Goal: Communication & Community: Participate in discussion

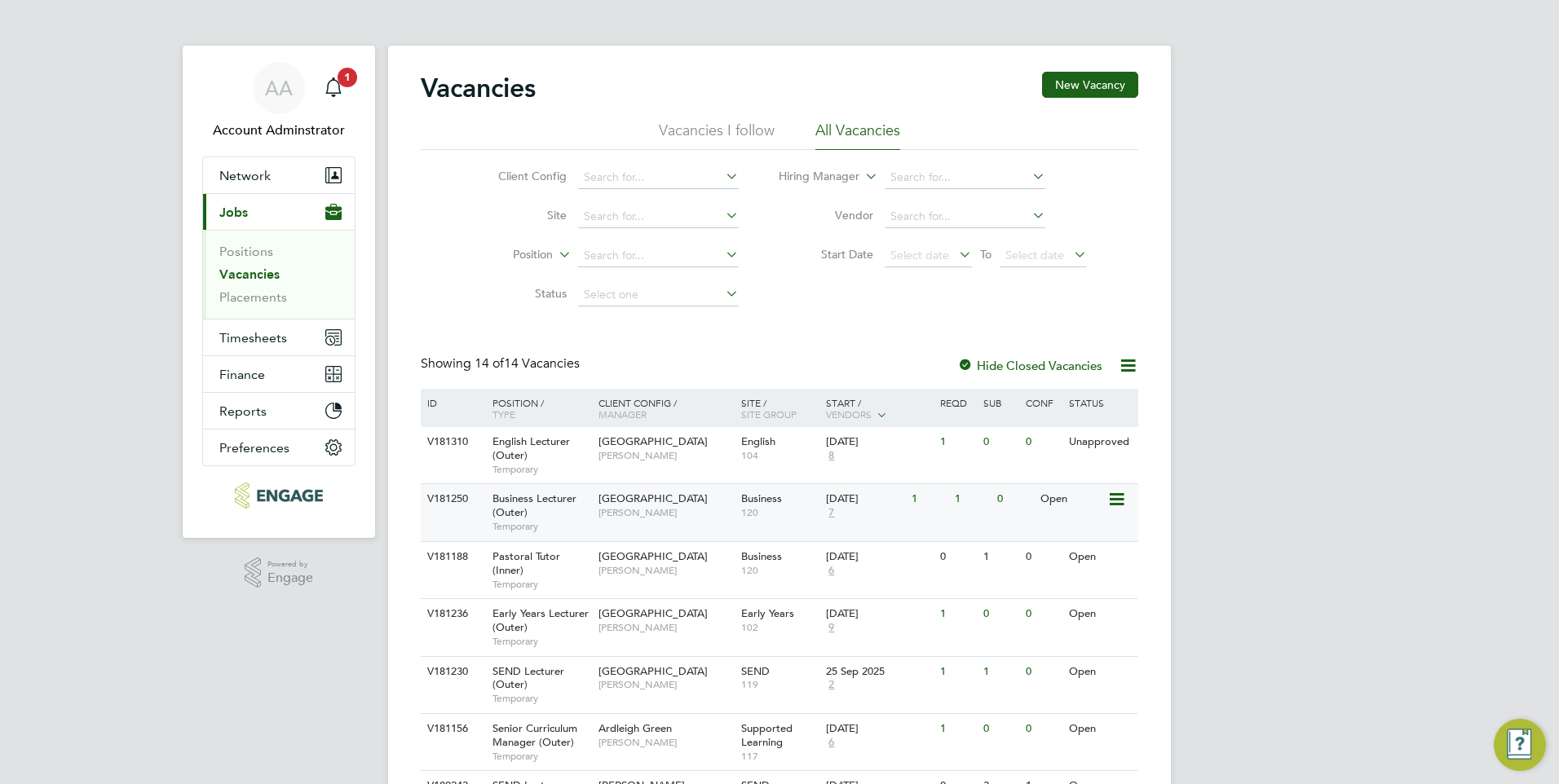
scroll to position [57, 0]
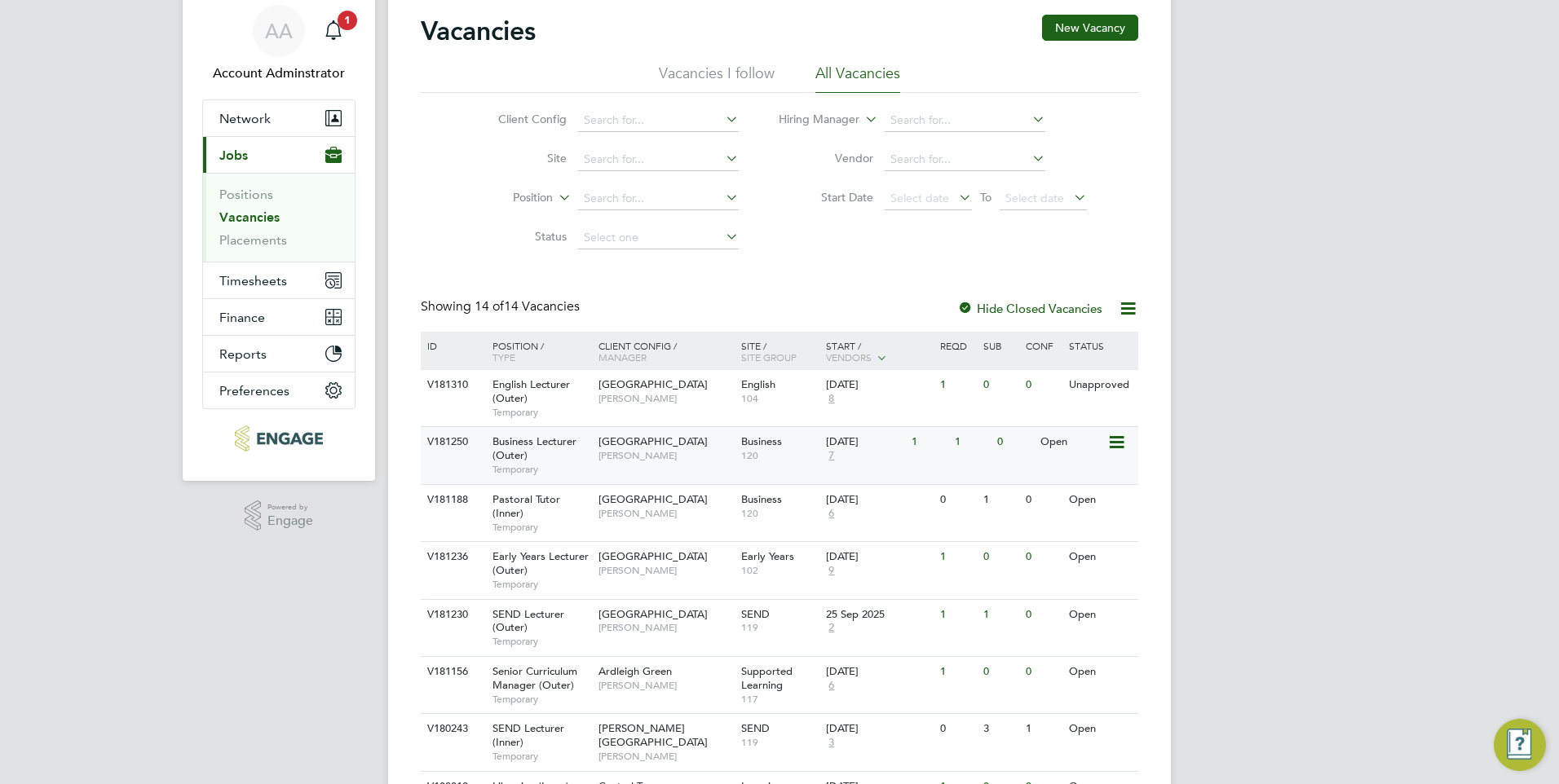
click at [626, 446] on span "Epping Forest Campus" at bounding box center [653, 442] width 109 height 14
click at [660, 452] on span "Shabnam Shaheen" at bounding box center [666, 455] width 135 height 13
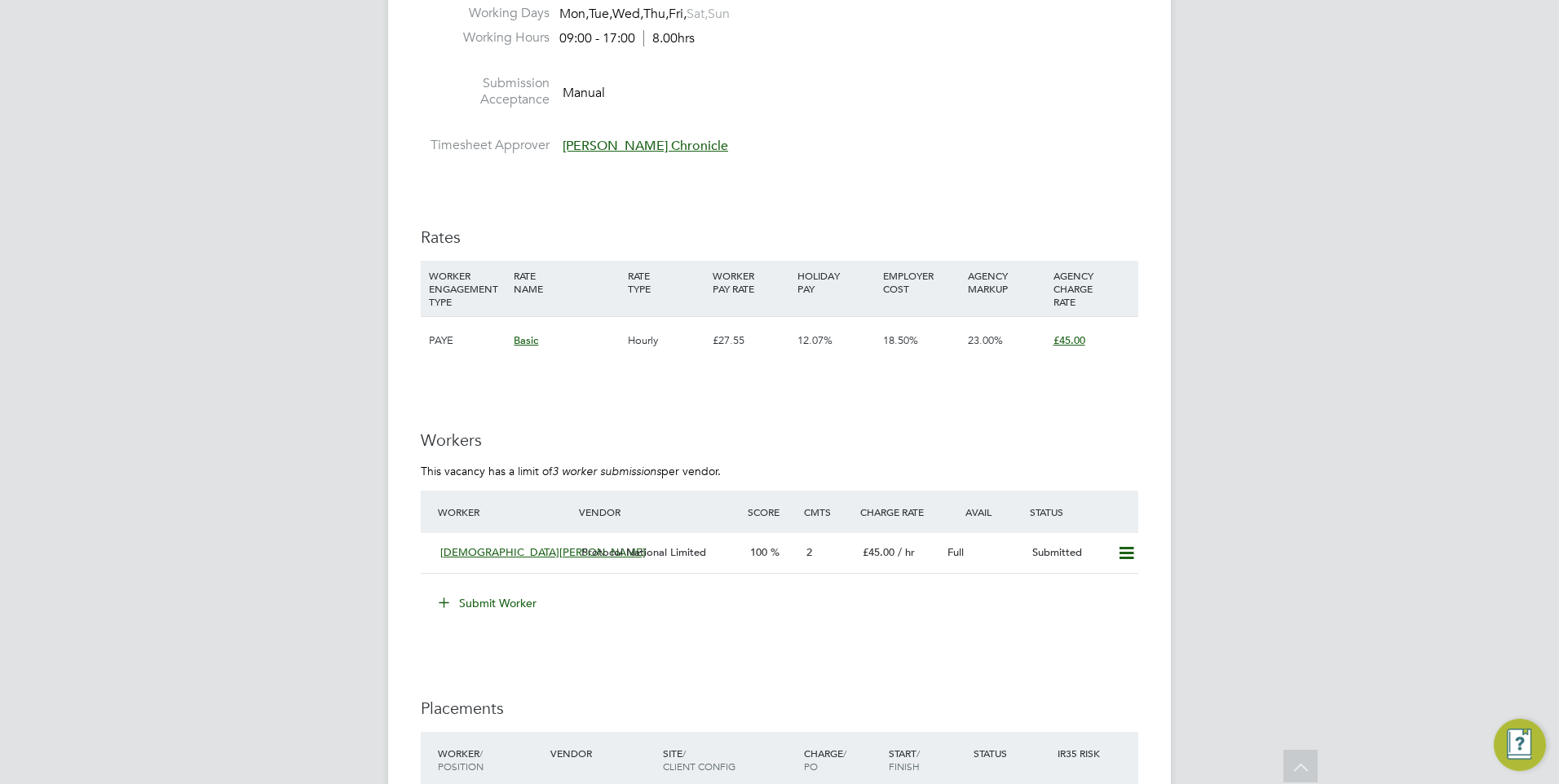
scroll to position [2445, 0]
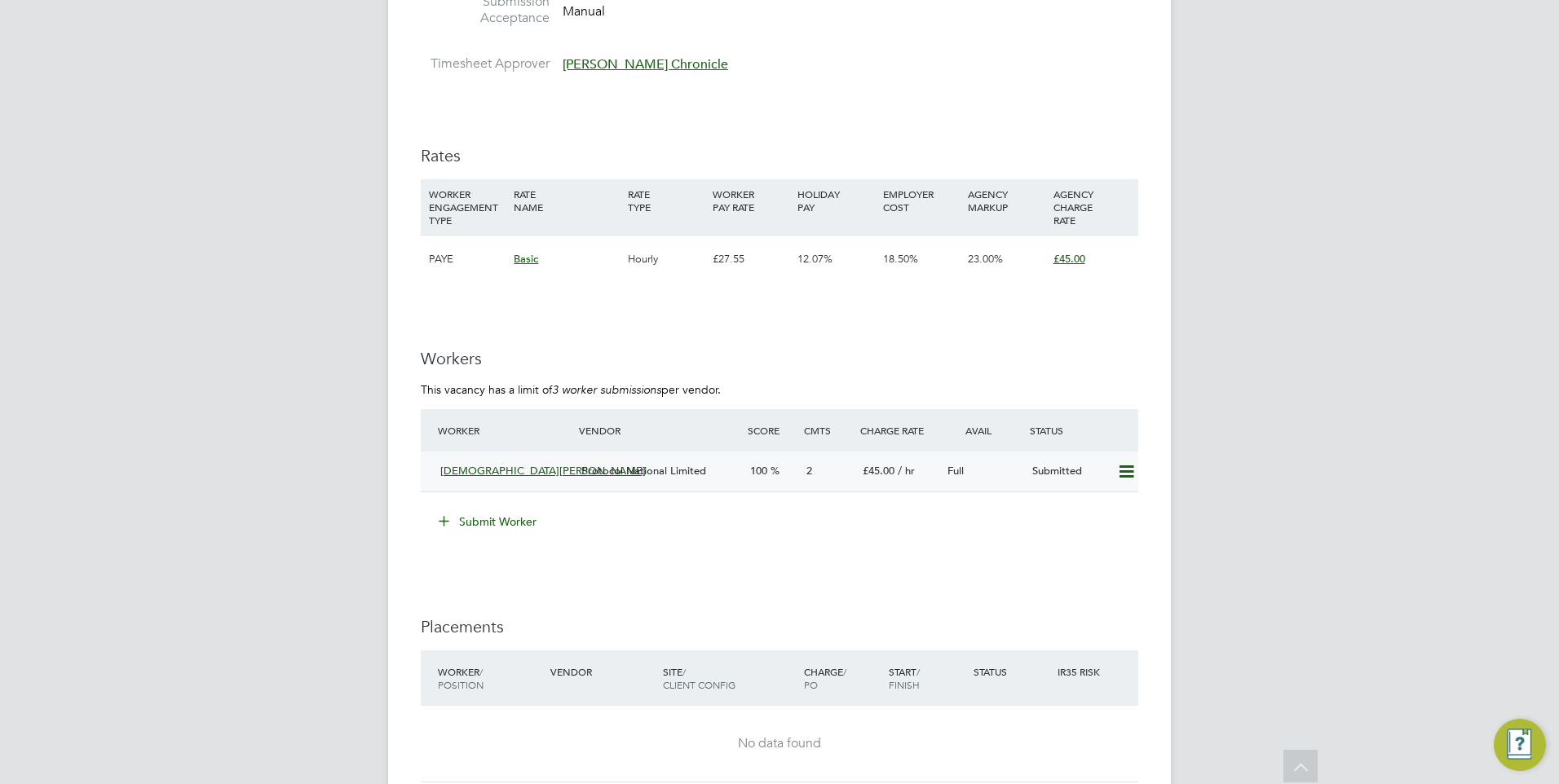
click at [636, 471] on span "Protocol National Limited" at bounding box center [644, 471] width 125 height 14
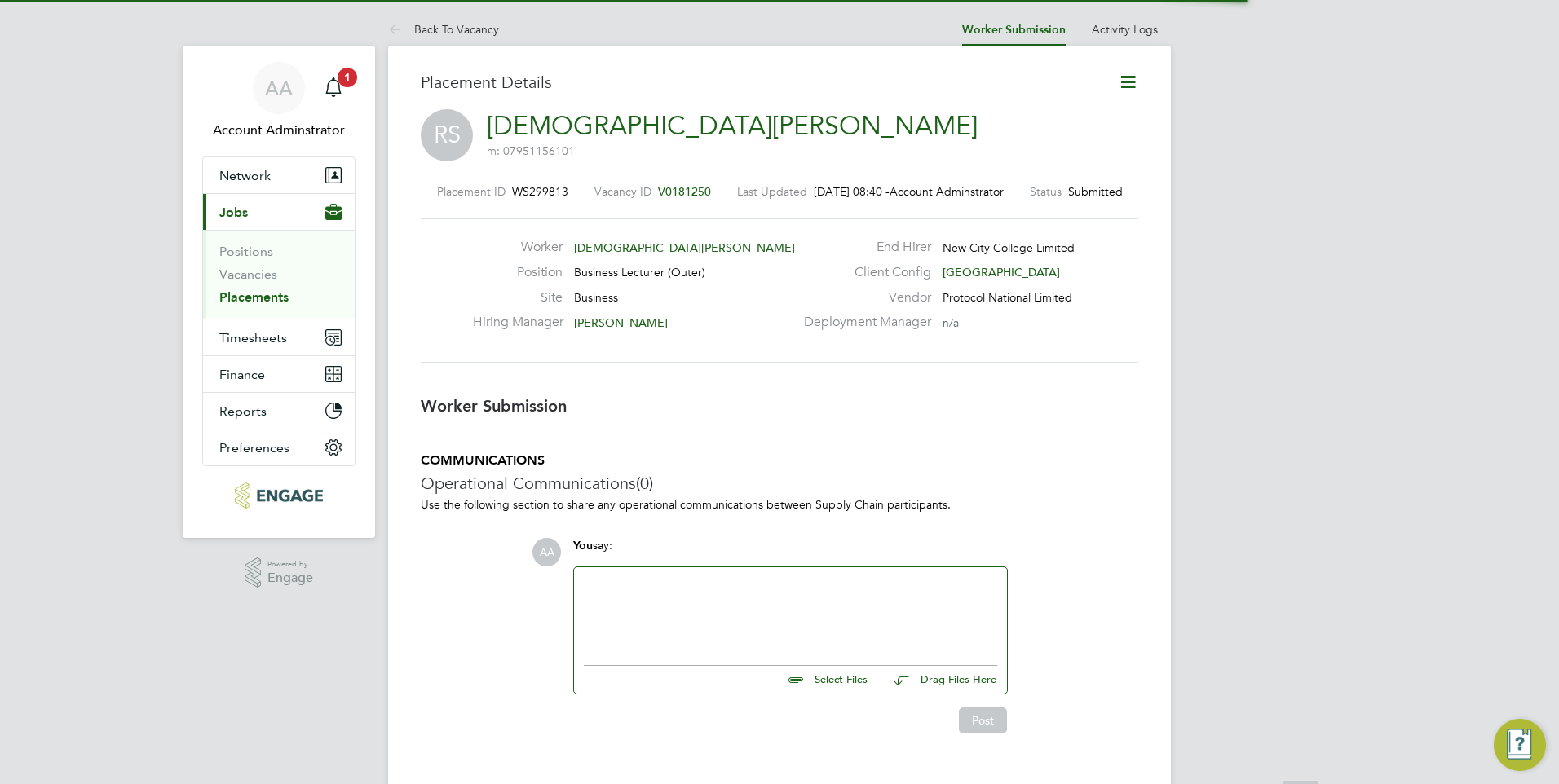
scroll to position [8, 8]
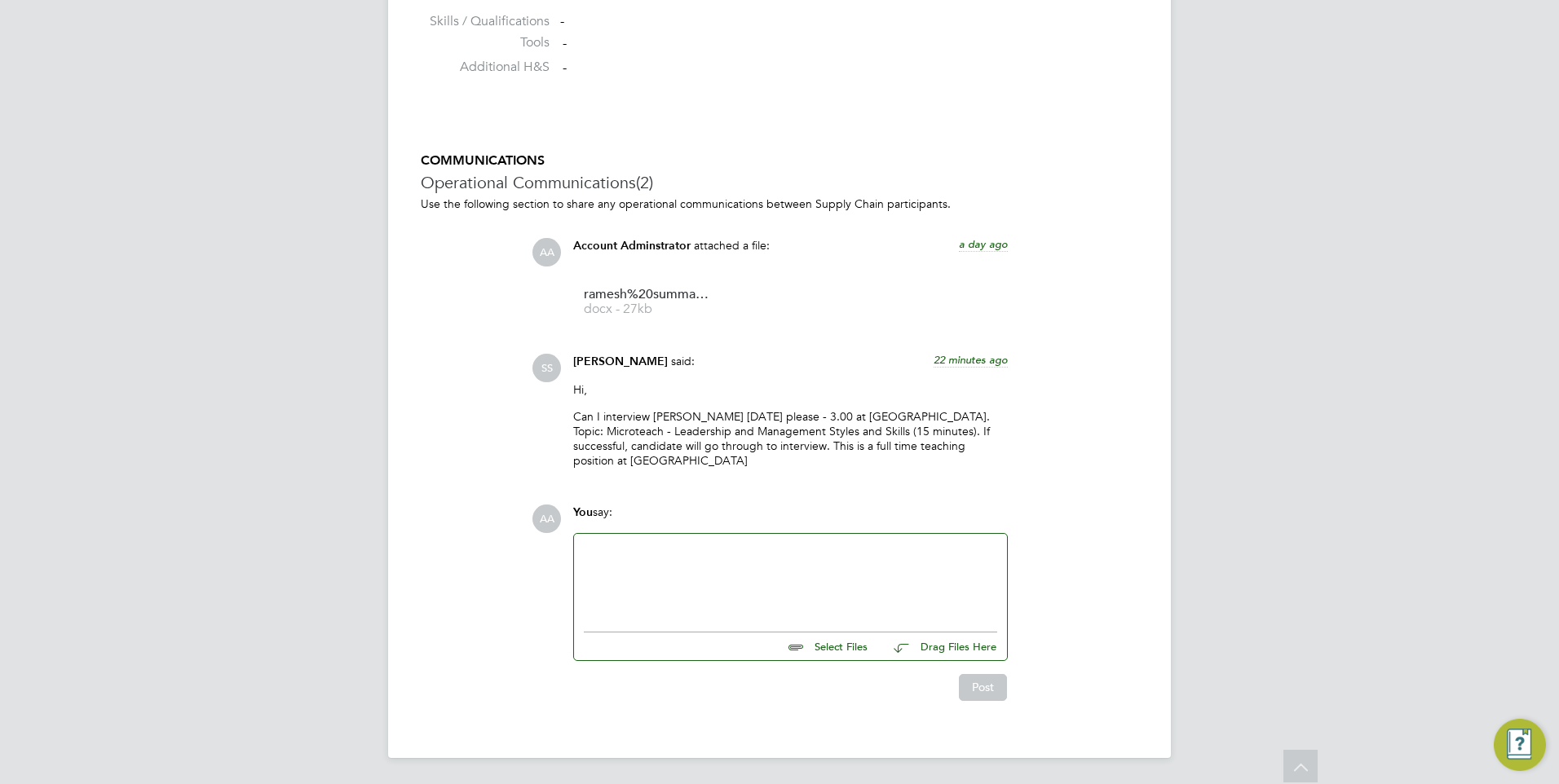
click at [592, 415] on p "Can I interview Ramesh on Monday please - 3.00 at Redbridge Campus. Topic: Micr…" at bounding box center [791, 439] width 435 height 60
click at [592, 415] on p "Can I interview [PERSON_NAME] [DATE] please - 3.00 at [GEOGRAPHIC_DATA]. Topic:…" at bounding box center [791, 439] width 435 height 60
click at [614, 412] on p "Can I interview [PERSON_NAME] [DATE] please - 3.00 at [GEOGRAPHIC_DATA]. Topic:…" at bounding box center [791, 439] width 435 height 60
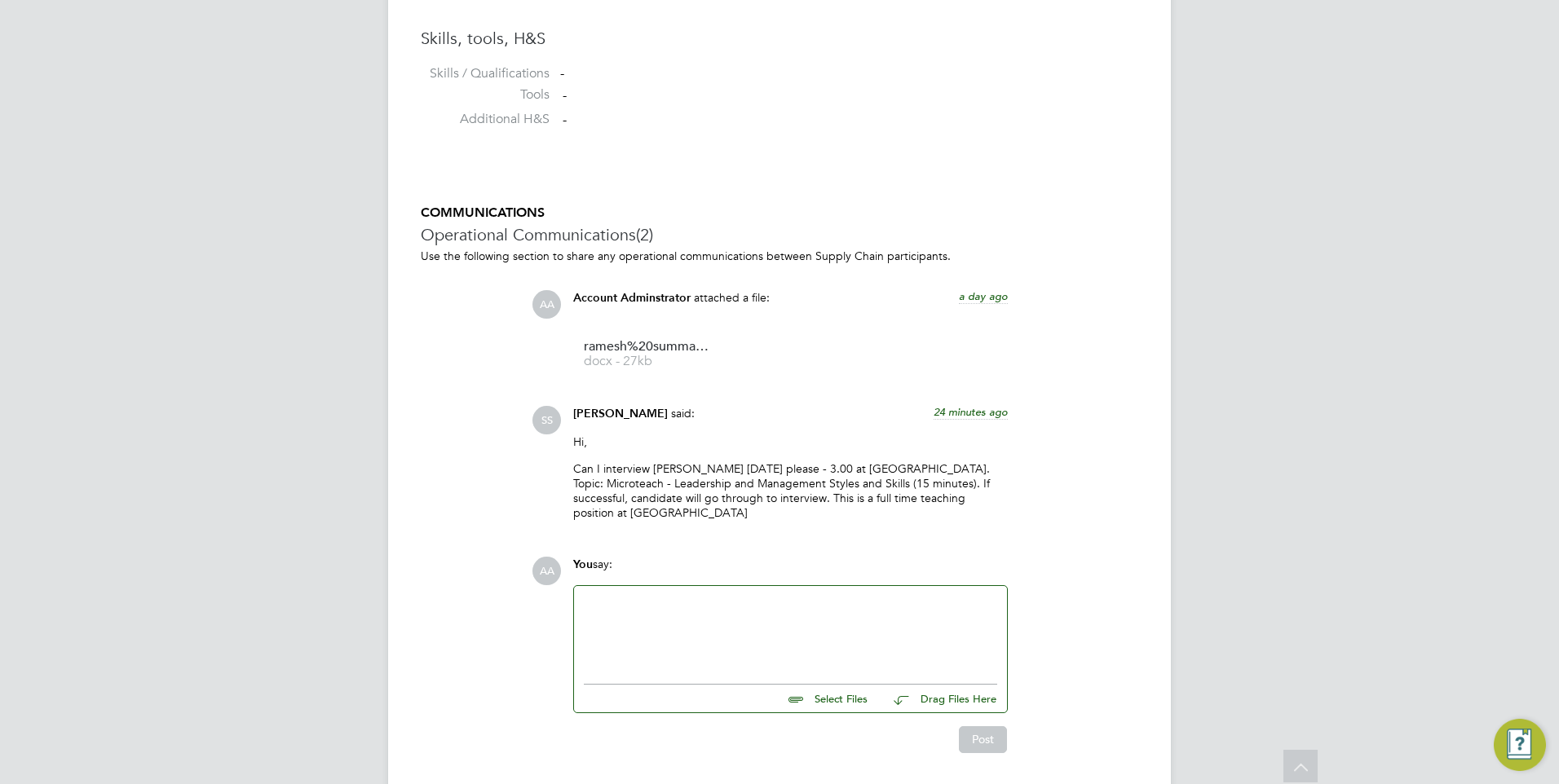
scroll to position [1372, 0]
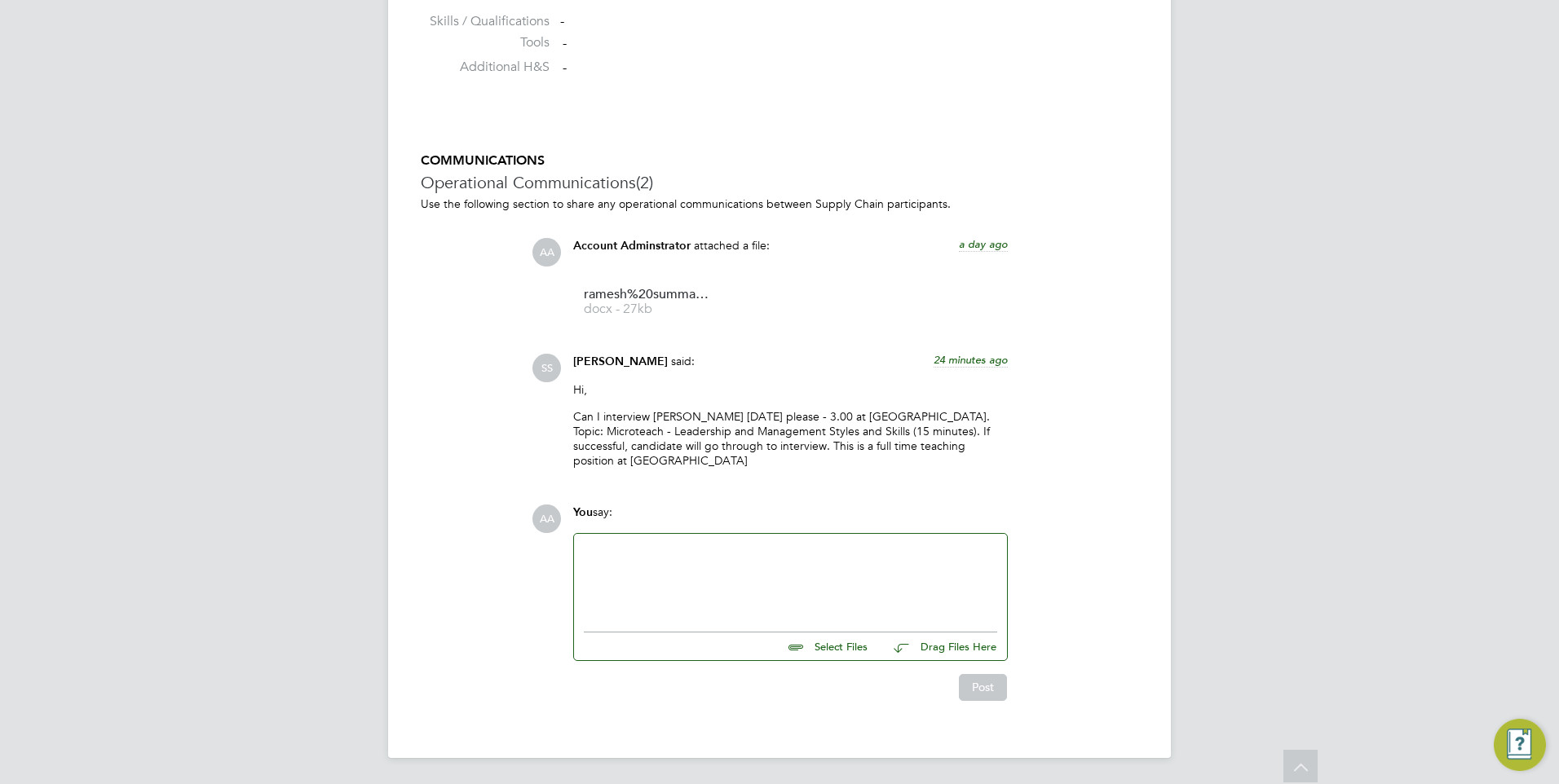
click at [913, 434] on p "Can I interview [PERSON_NAME] [DATE] please - 3.00 at [GEOGRAPHIC_DATA]. Topic:…" at bounding box center [791, 439] width 435 height 60
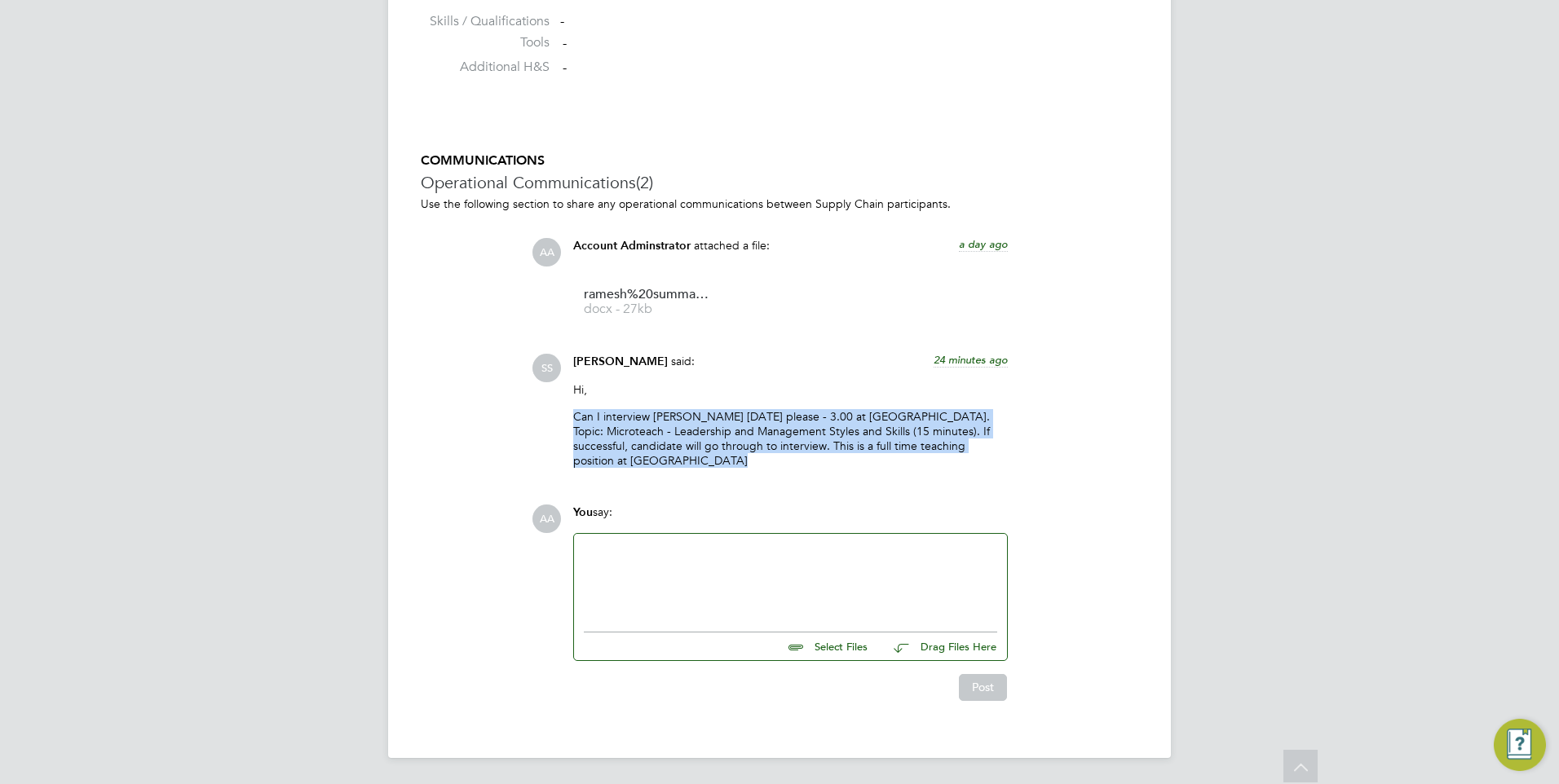
click at [913, 434] on p "Can I interview [PERSON_NAME] [DATE] please - 3.00 at [GEOGRAPHIC_DATA]. Topic:…" at bounding box center [791, 439] width 435 height 60
drag, startPoint x: 913, startPoint y: 434, endPoint x: 884, endPoint y: 435, distance: 29.0
click at [884, 436] on p "Can I interview [PERSON_NAME] [DATE] please - 3.00 at [GEOGRAPHIC_DATA]. Topic:…" at bounding box center [791, 439] width 435 height 60
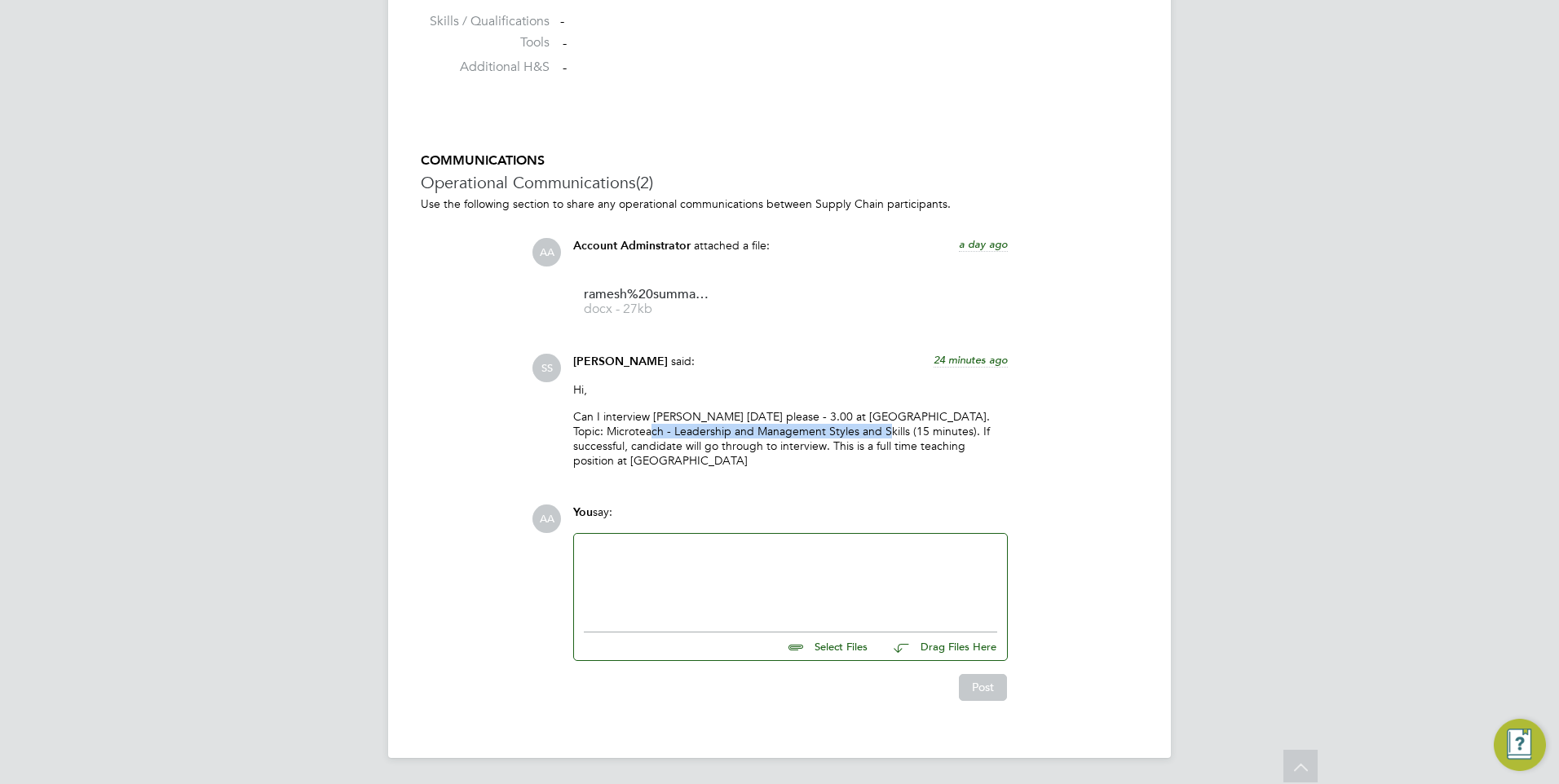
drag, startPoint x: 638, startPoint y: 430, endPoint x: 871, endPoint y: 438, distance: 233.1
click at [871, 438] on p "Can I interview Ramesh on Monday please - 3.00 at Redbridge Campus. Topic: Micr…" at bounding box center [791, 439] width 435 height 60
click at [870, 437] on p "Can I interview Ramesh on Monday please - 3.00 at Redbridge Campus. Topic: Micr…" at bounding box center [791, 439] width 435 height 60
drag, startPoint x: 872, startPoint y: 428, endPoint x: 642, endPoint y: 425, distance: 230.0
click at [642, 425] on p "Can I interview Ramesh on Monday please - 3.00 at Redbridge Campus. Topic: Micr…" at bounding box center [791, 439] width 435 height 60
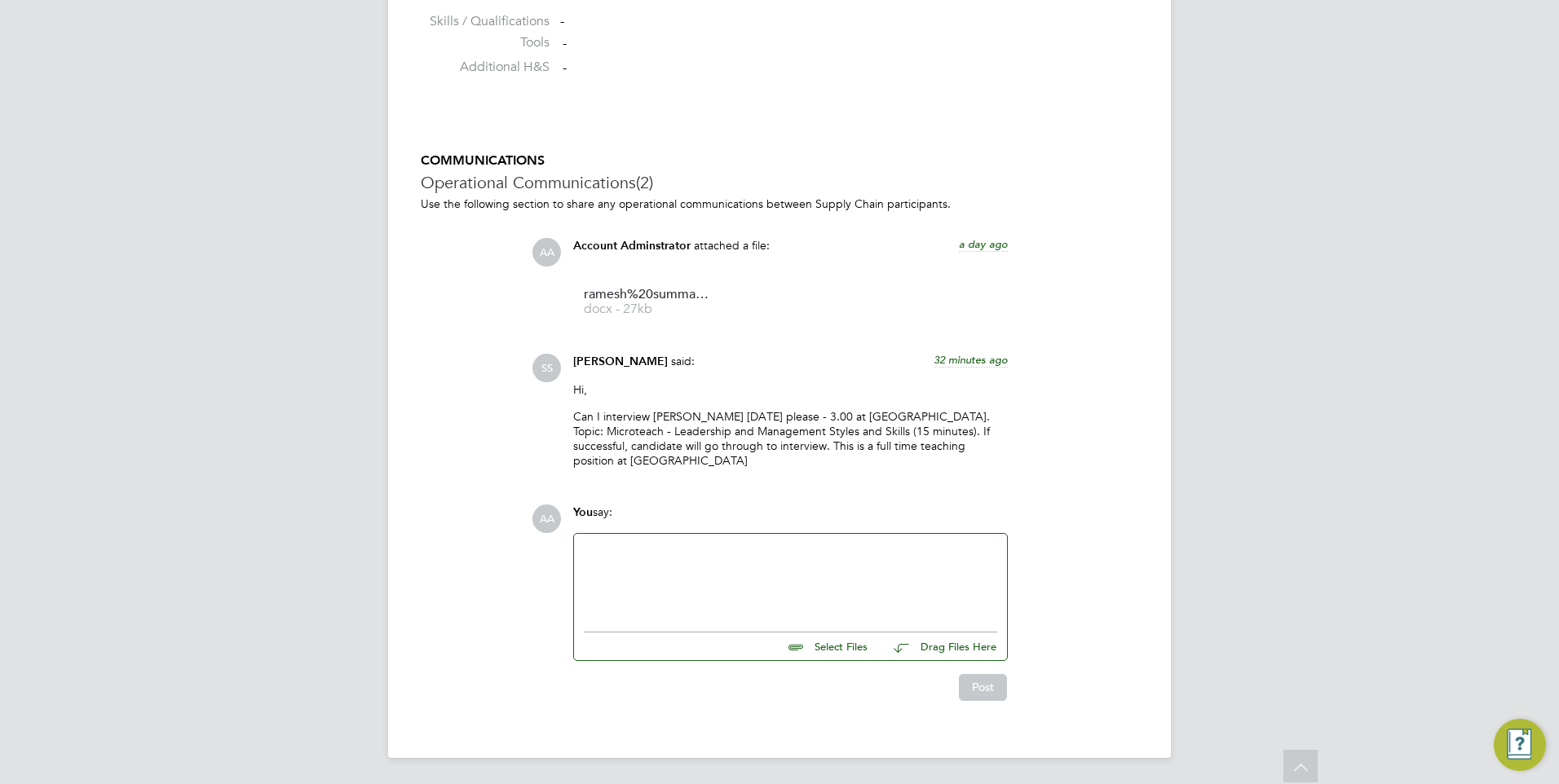
click at [854, 480] on div "Hi, Can I interview Ramesh on Monday please - 3.00 at Redbridge Campus. Topic: …" at bounding box center [791, 431] width 435 height 99
click at [1121, 326] on div "AA Account Adminstrator attached a file: a day ago ramesh%20summan%E2%80%99s%20…" at bounding box center [835, 284] width 607 height 92
click at [1092, 439] on div "SS Shabnam Shaheen said: 36 minutes ago Hi, Can I interview Ramesh on Monday pl…" at bounding box center [835, 417] width 607 height 128
drag, startPoint x: 815, startPoint y: 444, endPoint x: 822, endPoint y: 459, distance: 16.6
click at [822, 459] on p "Can I interview Ramesh on Monday please - 3.00 at Redbridge Campus. Topic: Micr…" at bounding box center [791, 439] width 435 height 60
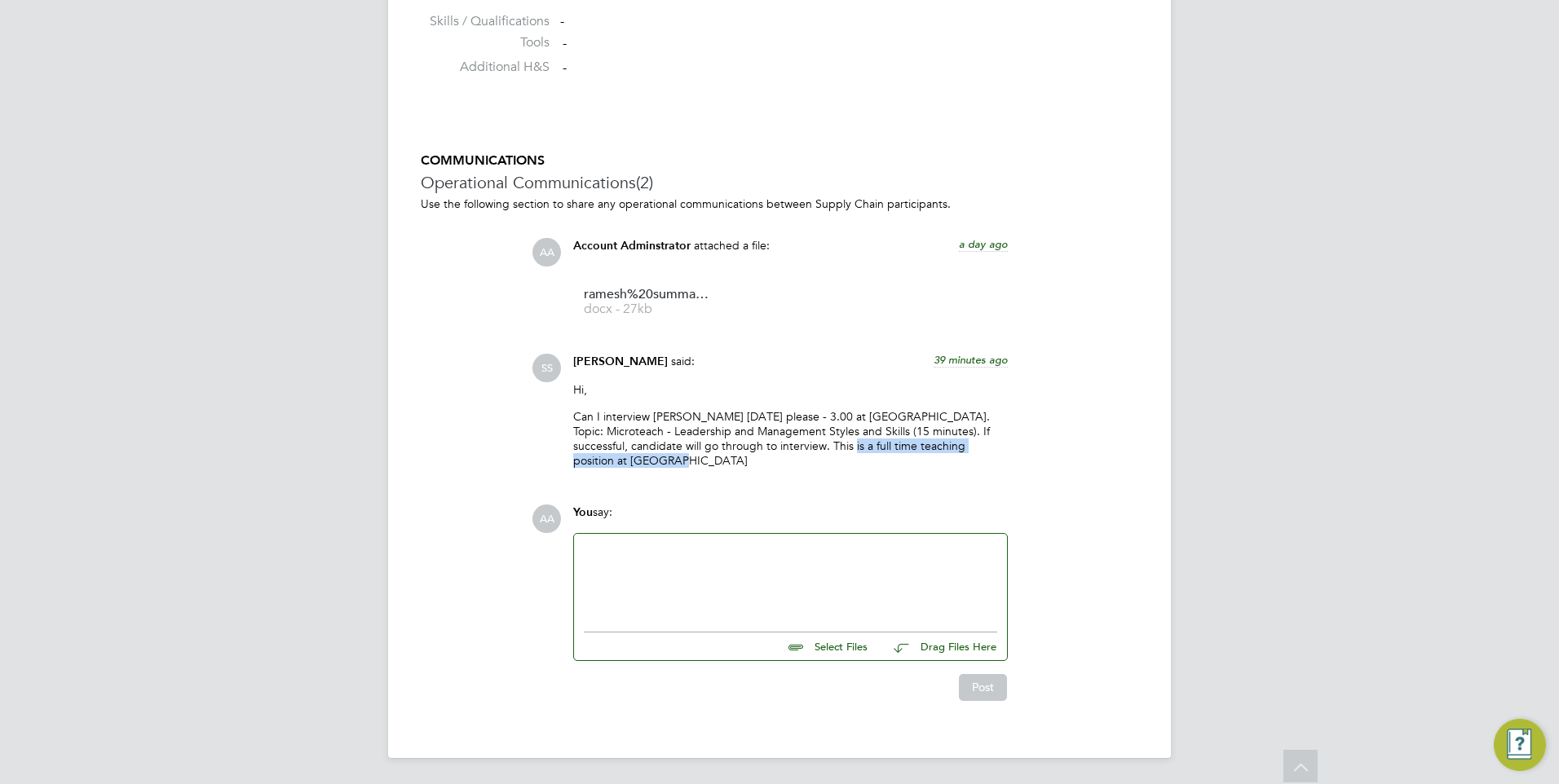
drag, startPoint x: 822, startPoint y: 459, endPoint x: 816, endPoint y: 445, distance: 15.2
click at [816, 445] on p "Can I interview Ramesh on Monday please - 3.00 at Redbridge Campus. Topic: Micr…" at bounding box center [791, 439] width 435 height 60
click at [727, 437] on p "Can I interview Ramesh on Monday please - 3.00 at Redbridge Campus. Topic: Micr…" at bounding box center [791, 439] width 435 height 60
click at [782, 421] on p "Can I interview Ramesh on Monday please - 3.00 at Redbridge Campus. Topic: Micr…" at bounding box center [791, 439] width 435 height 60
click at [849, 411] on p "Can I interview Ramesh on Monday please - 3.00 at Redbridge Campus. Topic: Micr…" at bounding box center [791, 439] width 435 height 60
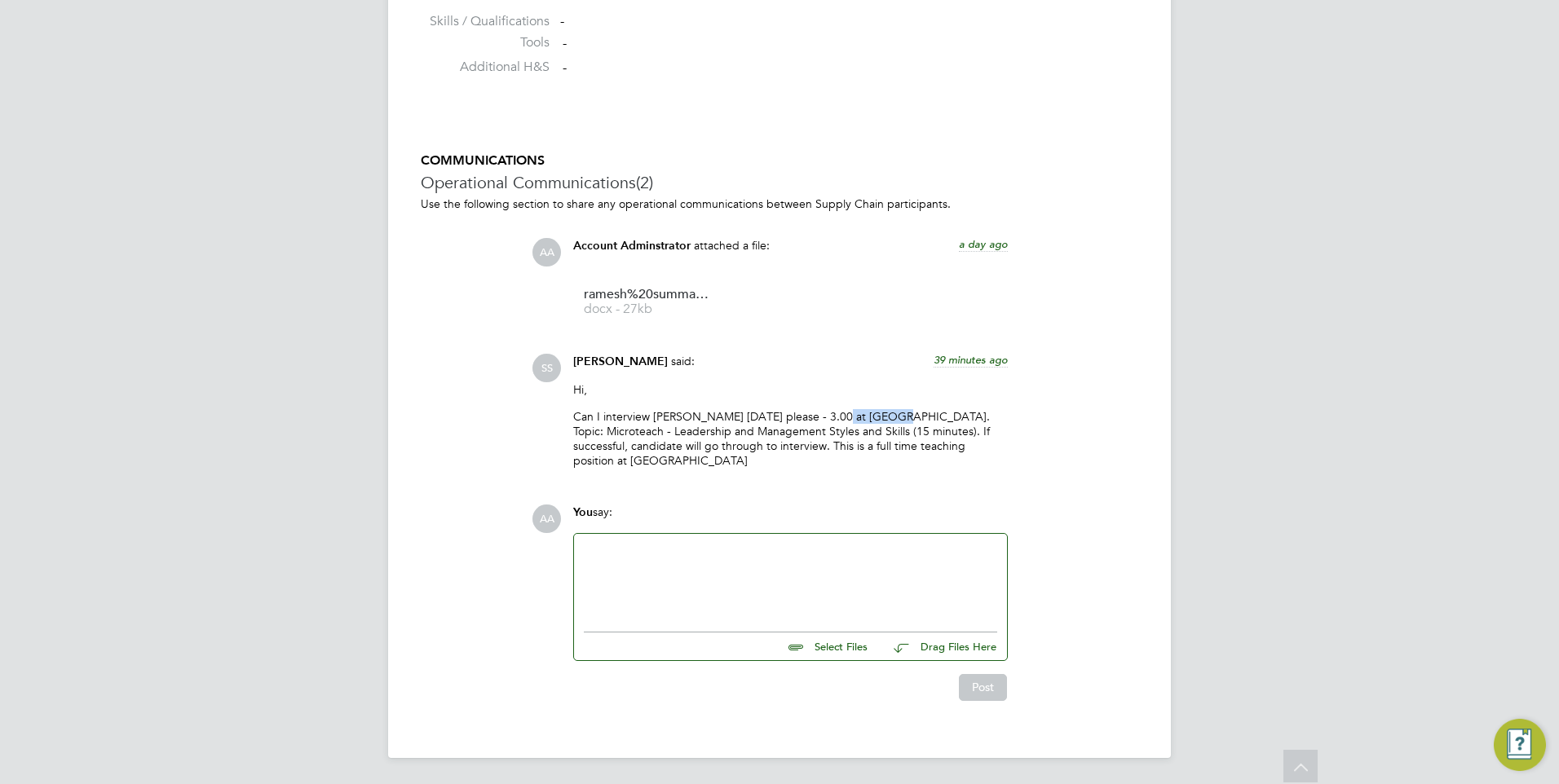
click at [849, 411] on p "Can I interview Ramesh on Monday please - 3.00 at Redbridge Campus. Topic: Micr…" at bounding box center [791, 439] width 435 height 60
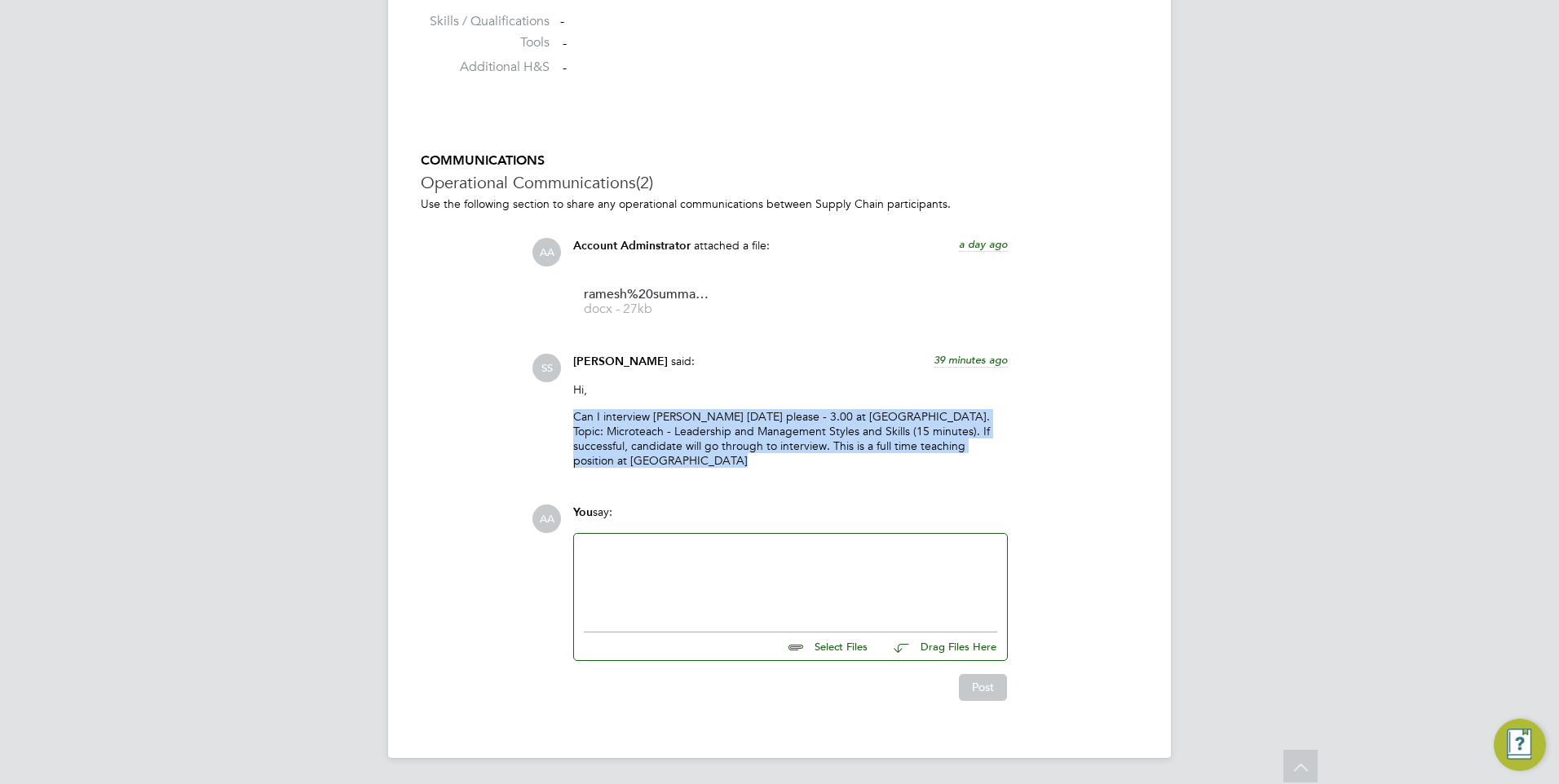
click at [849, 411] on p "Can I interview Ramesh on Monday please - 3.00 at Redbridge Campus. Topic: Micr…" at bounding box center [791, 439] width 435 height 60
click at [852, 414] on p "Can I interview Ramesh on Monday please - 3.00 at Redbridge Campus. Topic: Micr…" at bounding box center [791, 439] width 435 height 60
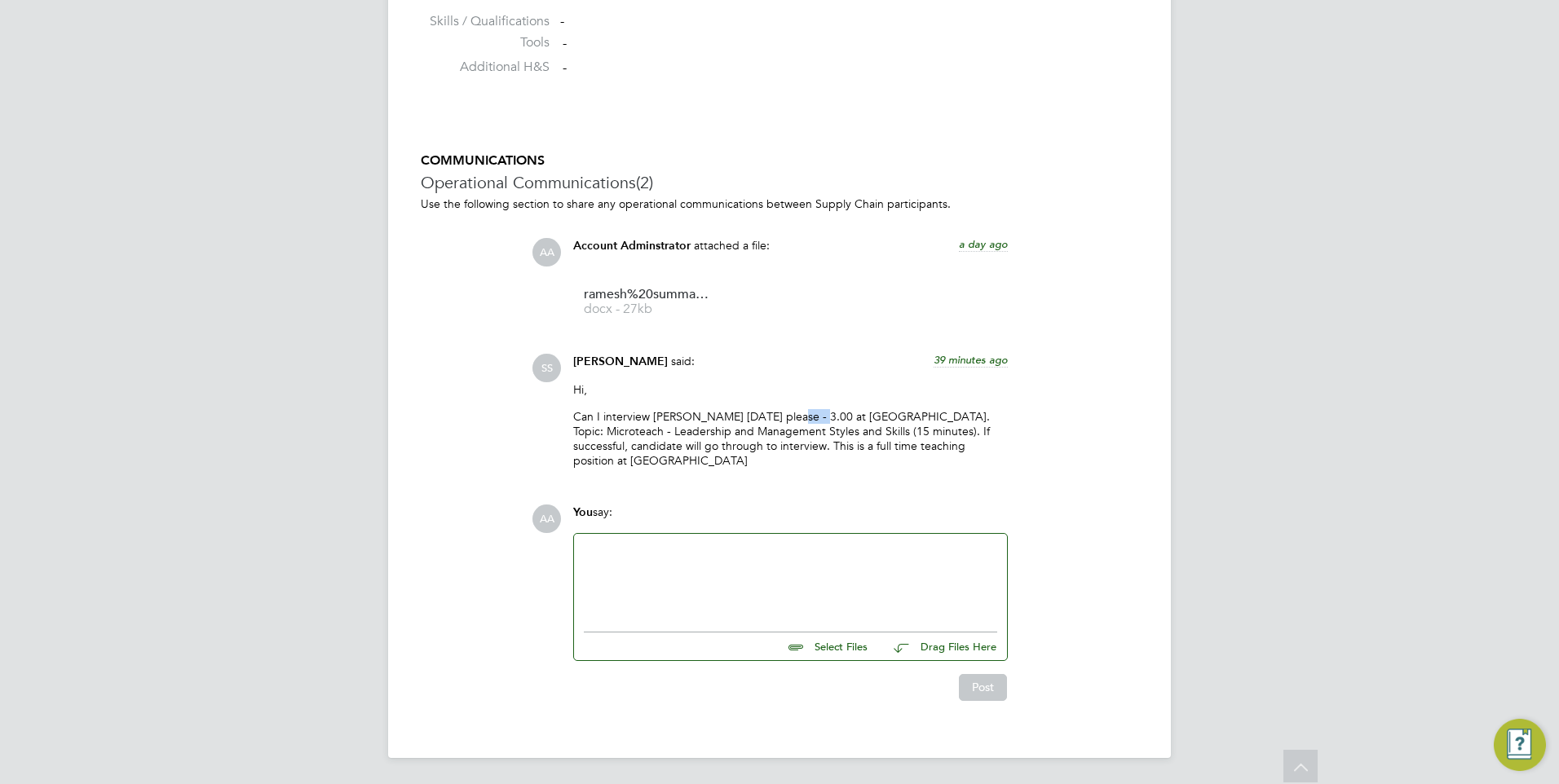
drag, startPoint x: 799, startPoint y: 415, endPoint x: 823, endPoint y: 422, distance: 25.0
click at [823, 422] on p "Can I interview Ramesh on Monday please - 3.00 at Redbridge Campus. Topic: Micr…" at bounding box center [791, 439] width 435 height 60
drag, startPoint x: 823, startPoint y: 422, endPoint x: 764, endPoint y: 461, distance: 70.7
click at [764, 461] on p "Can I interview Ramesh on Monday please - 3.00 at Redbridge Campus. Topic: Micr…" at bounding box center [791, 439] width 435 height 60
click at [800, 421] on p "Can I interview [PERSON_NAME] [DATE] please - 3.00 at [GEOGRAPHIC_DATA]. Topic:…" at bounding box center [791, 439] width 435 height 60
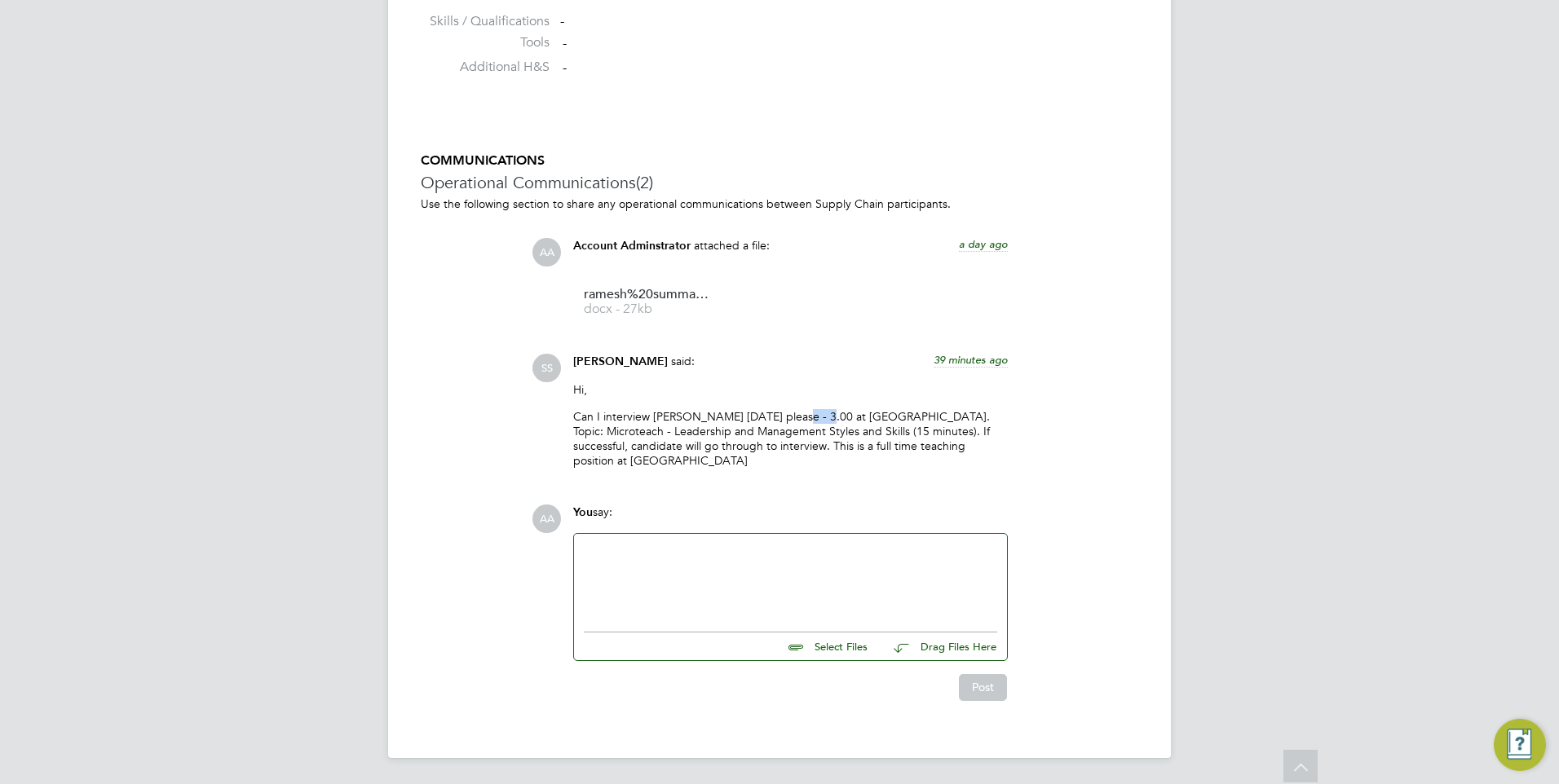
click at [800, 421] on p "Can I interview [PERSON_NAME] [DATE] please - 3.00 at [GEOGRAPHIC_DATA]. Topic:…" at bounding box center [791, 439] width 435 height 60
click at [810, 553] on div at bounding box center [791, 579] width 414 height 70
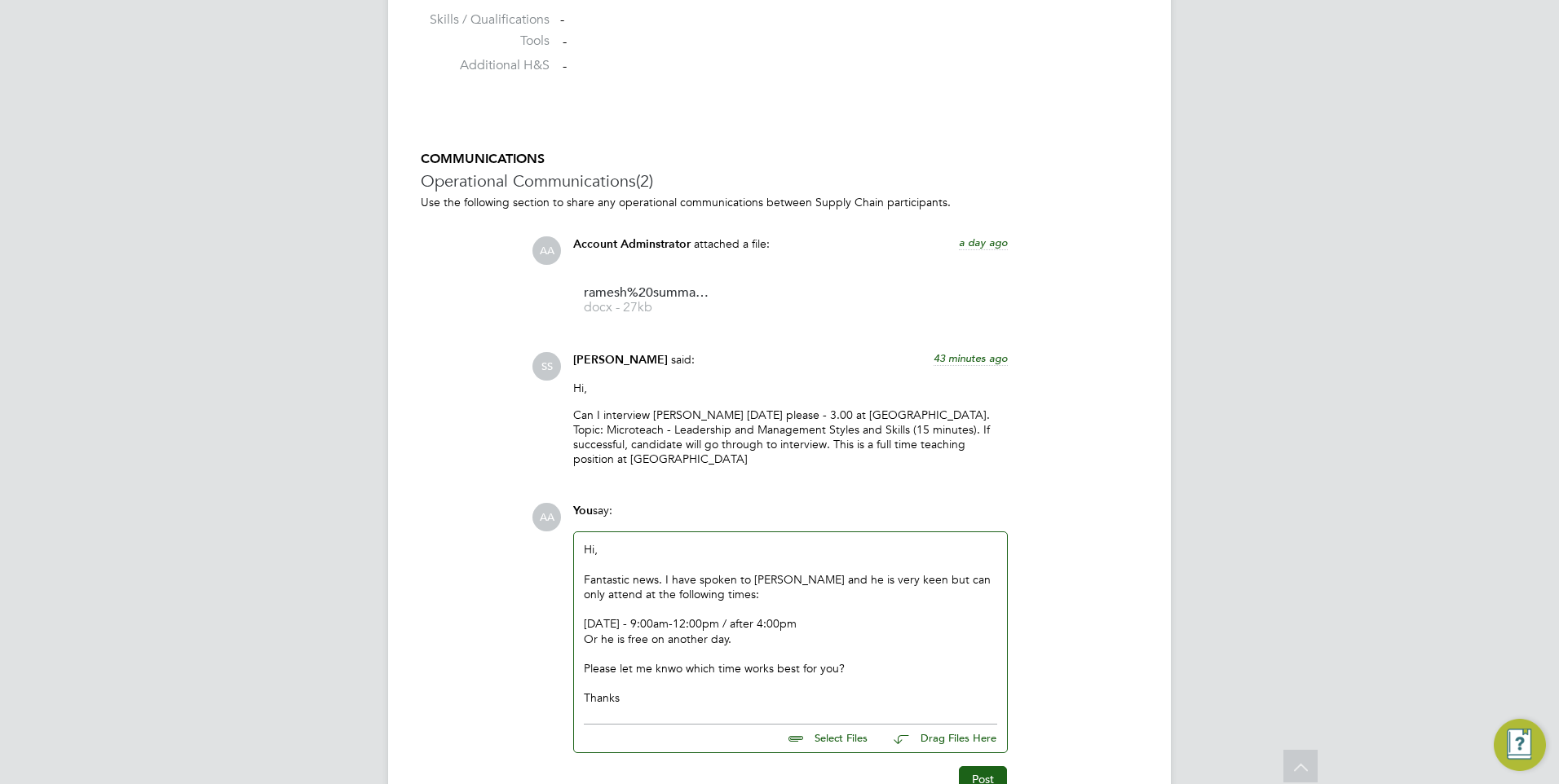
click at [667, 670] on div "Please let me knwo which time works best for you?" at bounding box center [791, 668] width 414 height 15
click at [871, 675] on div "Please let me know which time works best for you?" at bounding box center [791, 668] width 414 height 15
click at [884, 659] on div at bounding box center [791, 654] width 414 height 15
click at [885, 675] on div "Please let me know which time works best for you?" at bounding box center [791, 668] width 414 height 15
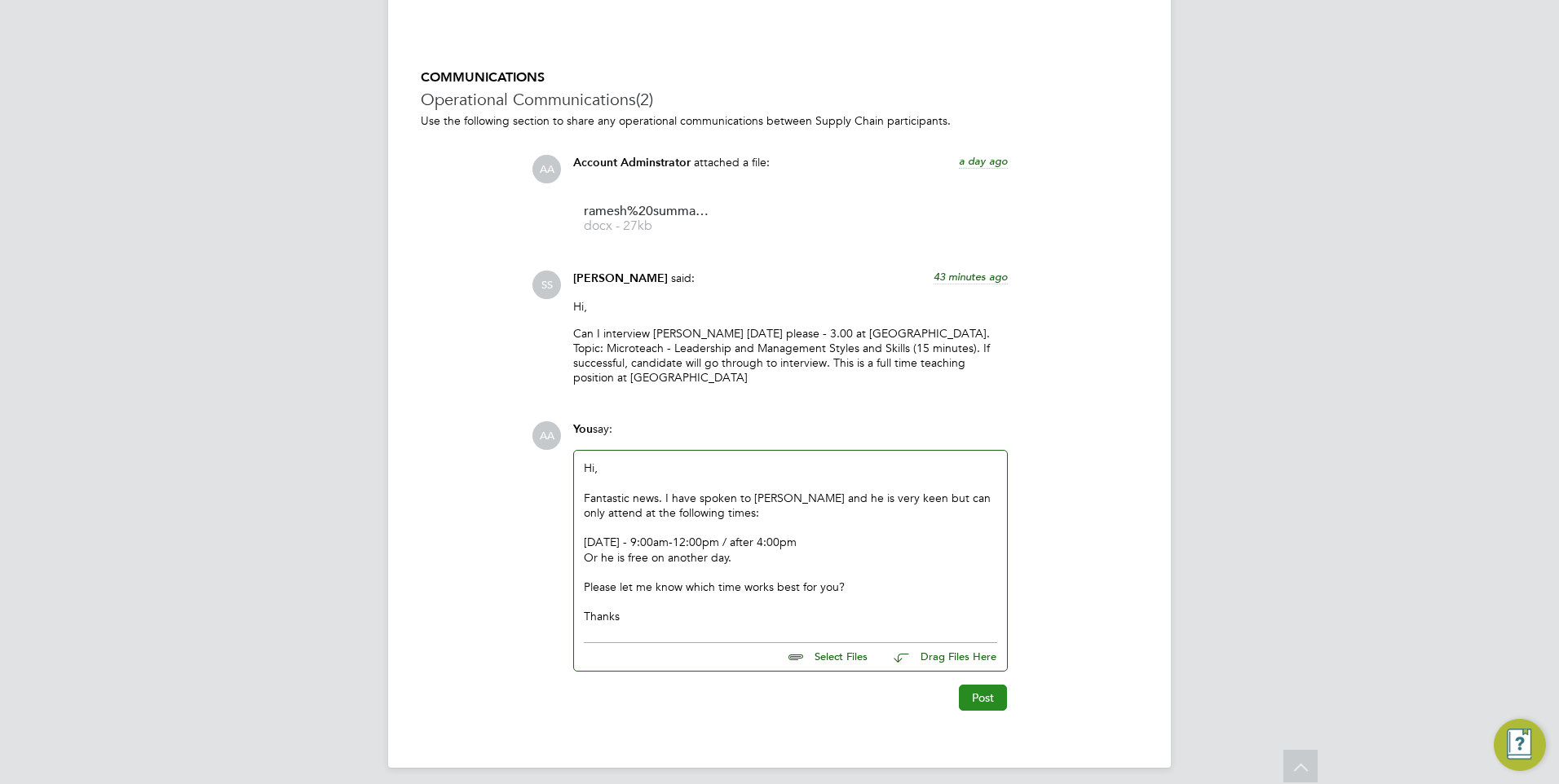
click at [973, 692] on button "Post" at bounding box center [982, 698] width 48 height 26
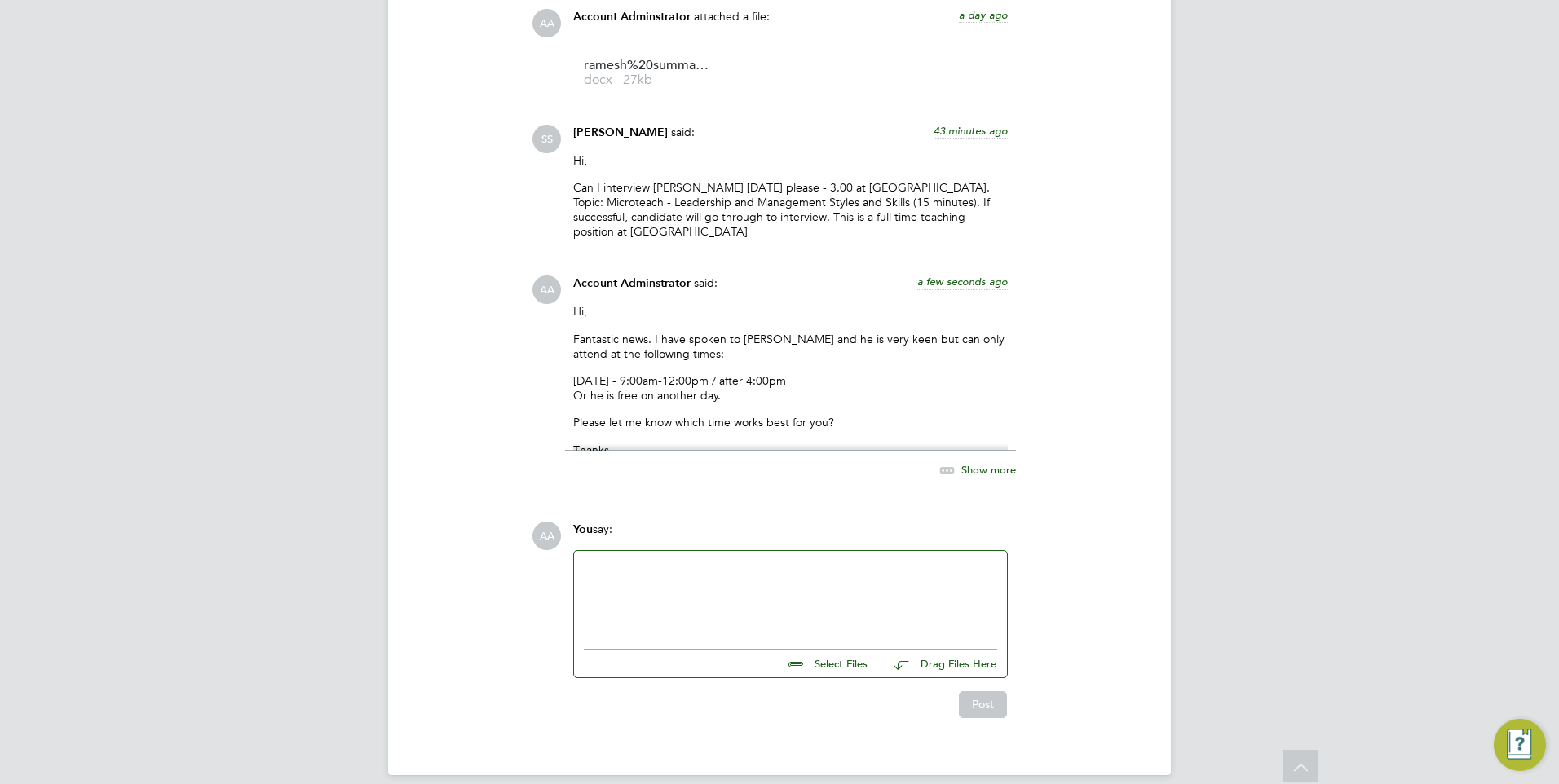
scroll to position [1616, 0]
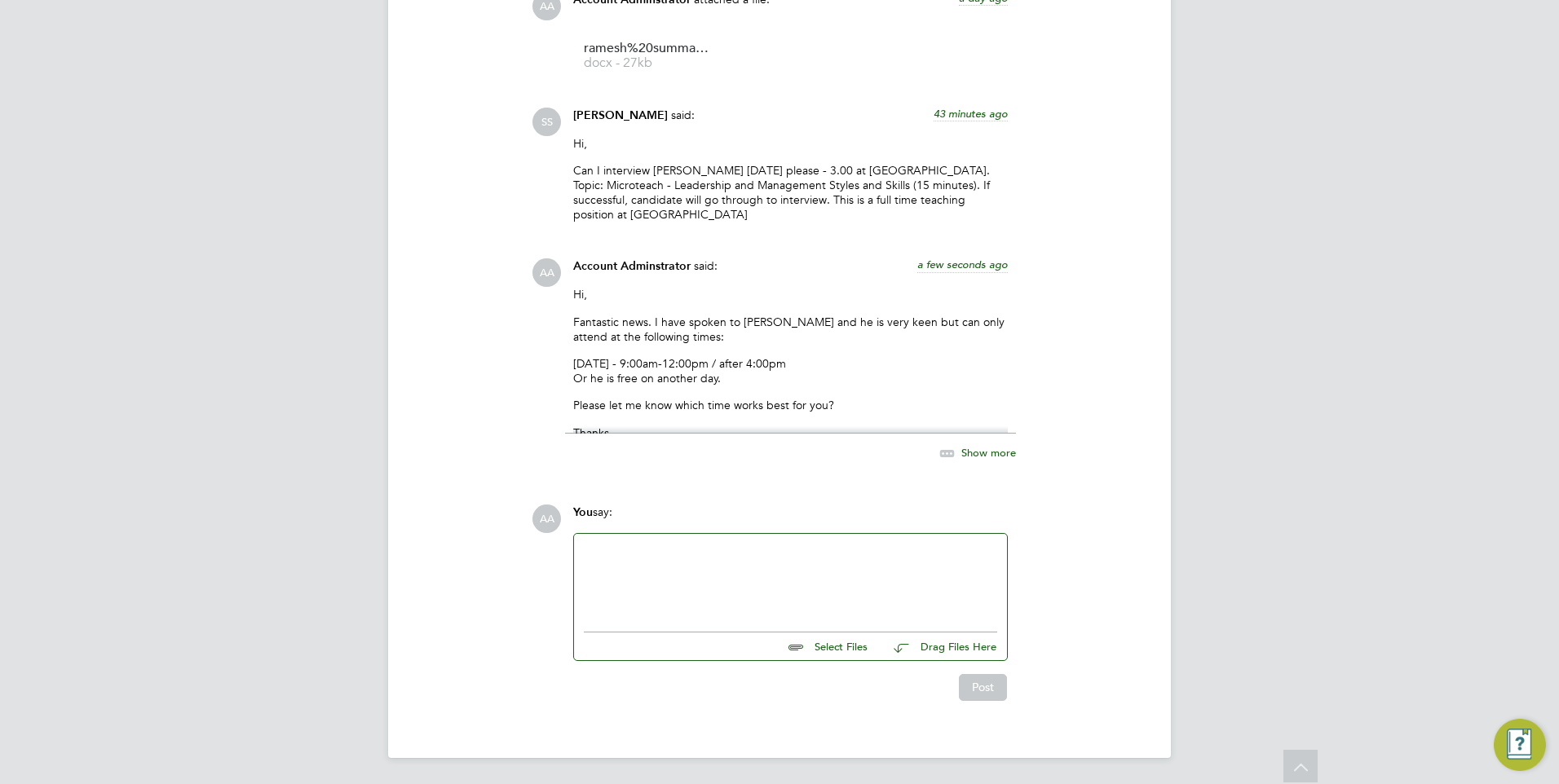
click at [985, 464] on div "Show more" at bounding box center [960, 453] width 112 height 20
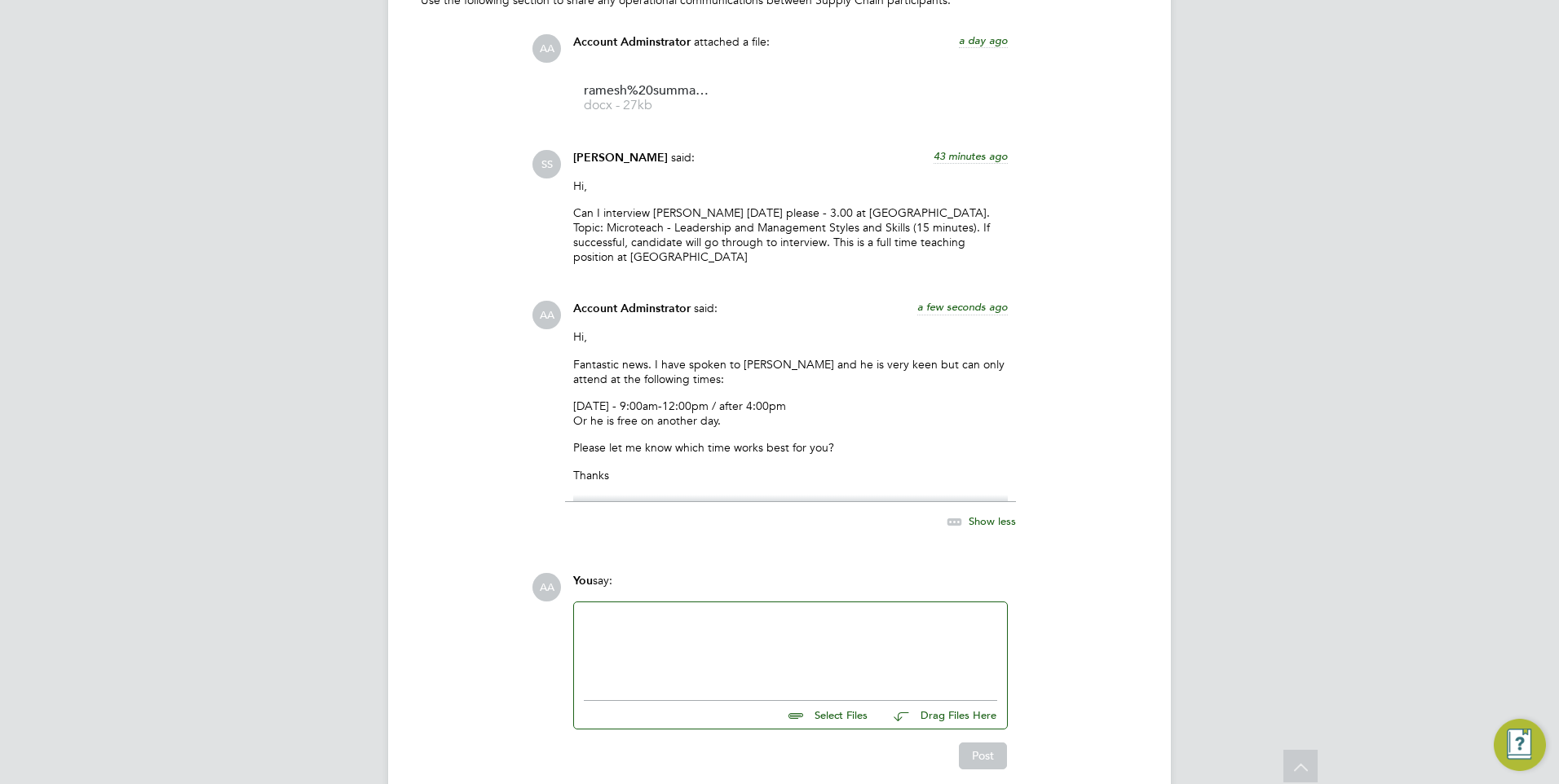
scroll to position [1535, 0]
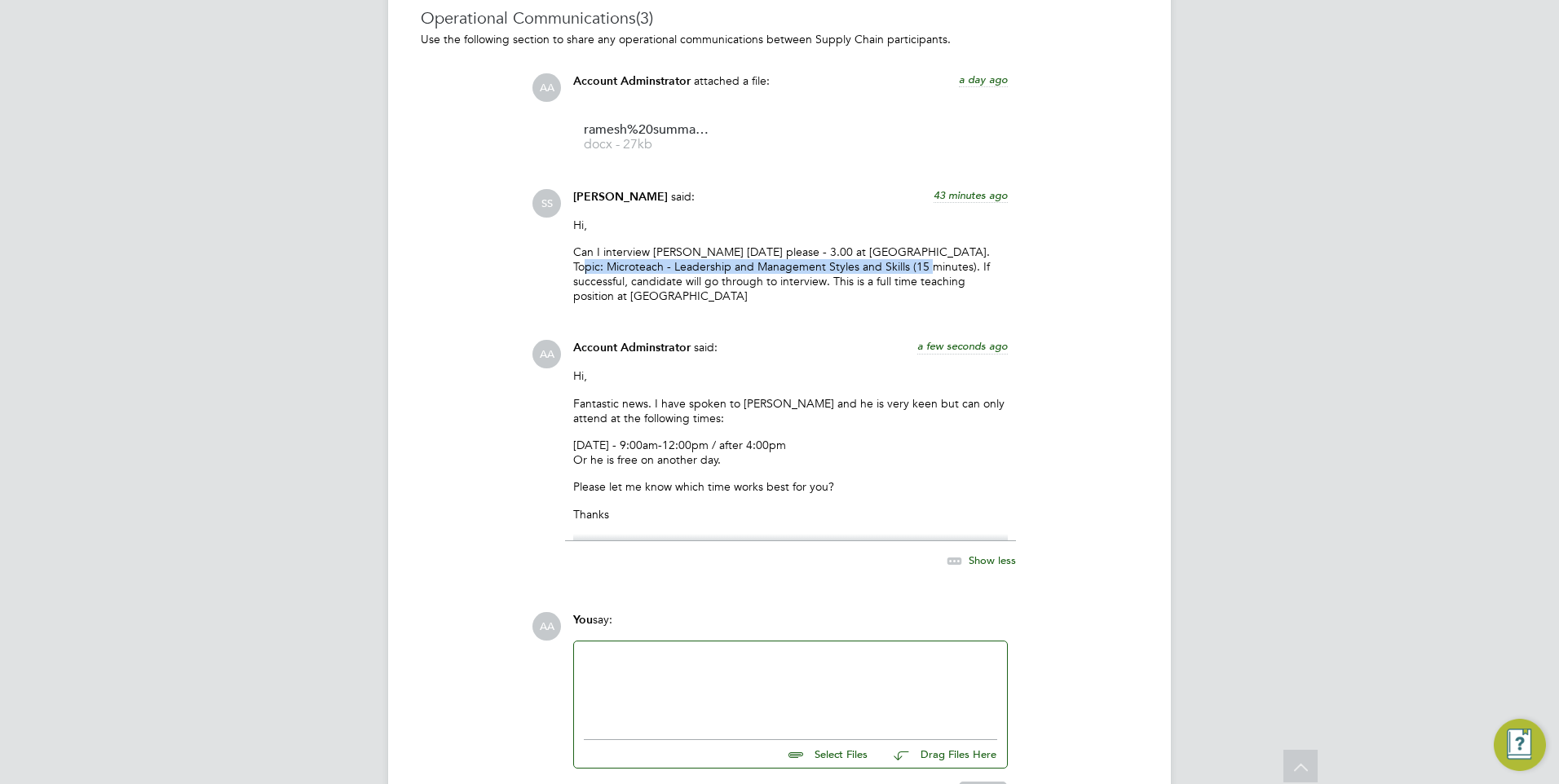
drag, startPoint x: 573, startPoint y: 266, endPoint x: 924, endPoint y: 267, distance: 351.0
click at [924, 267] on p "Can I interview [PERSON_NAME] [DATE] please - 3.00 at [GEOGRAPHIC_DATA]. Topic:…" at bounding box center [791, 275] width 435 height 60
drag, startPoint x: 924, startPoint y: 267, endPoint x: 938, endPoint y: 271, distance: 14.6
click at [938, 271] on p "Can I interview [PERSON_NAME] [DATE] please - 3.00 at [GEOGRAPHIC_DATA]. Topic:…" at bounding box center [791, 275] width 435 height 60
drag, startPoint x: 940, startPoint y: 271, endPoint x: 940, endPoint y: 255, distance: 16.0
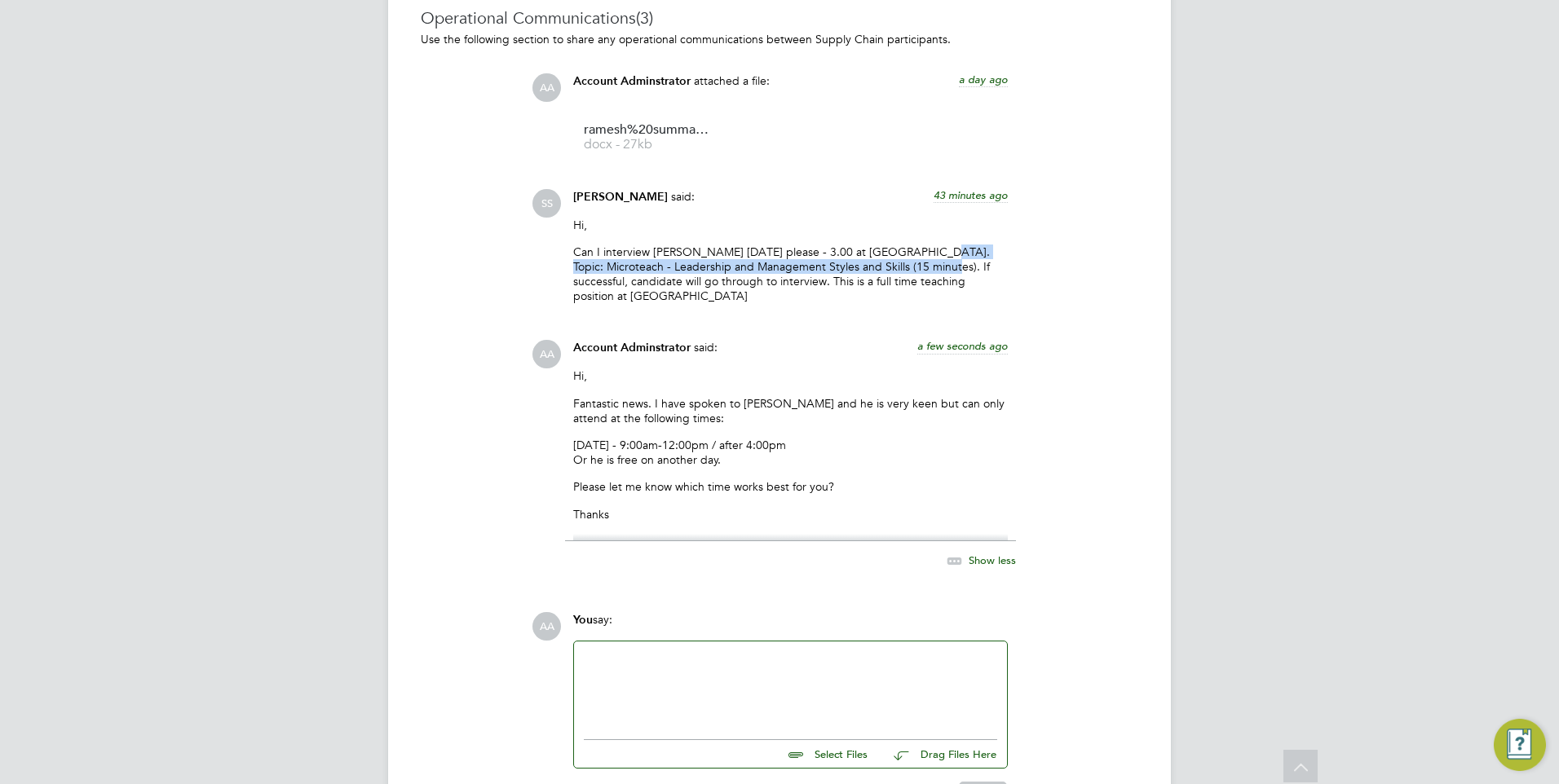
click at [940, 255] on p "Can I interview [PERSON_NAME] [DATE] please - 3.00 at [GEOGRAPHIC_DATA]. Topic:…" at bounding box center [791, 275] width 435 height 60
copy p "Topic: Microteach - Leadership and Management Styles and Skills (15 minutes)."
click at [1066, 420] on div "AA Account Adminstrator said: 10 minutes ago Hi, Fantastic news. I have spoken …" at bounding box center [835, 464] width 607 height 248
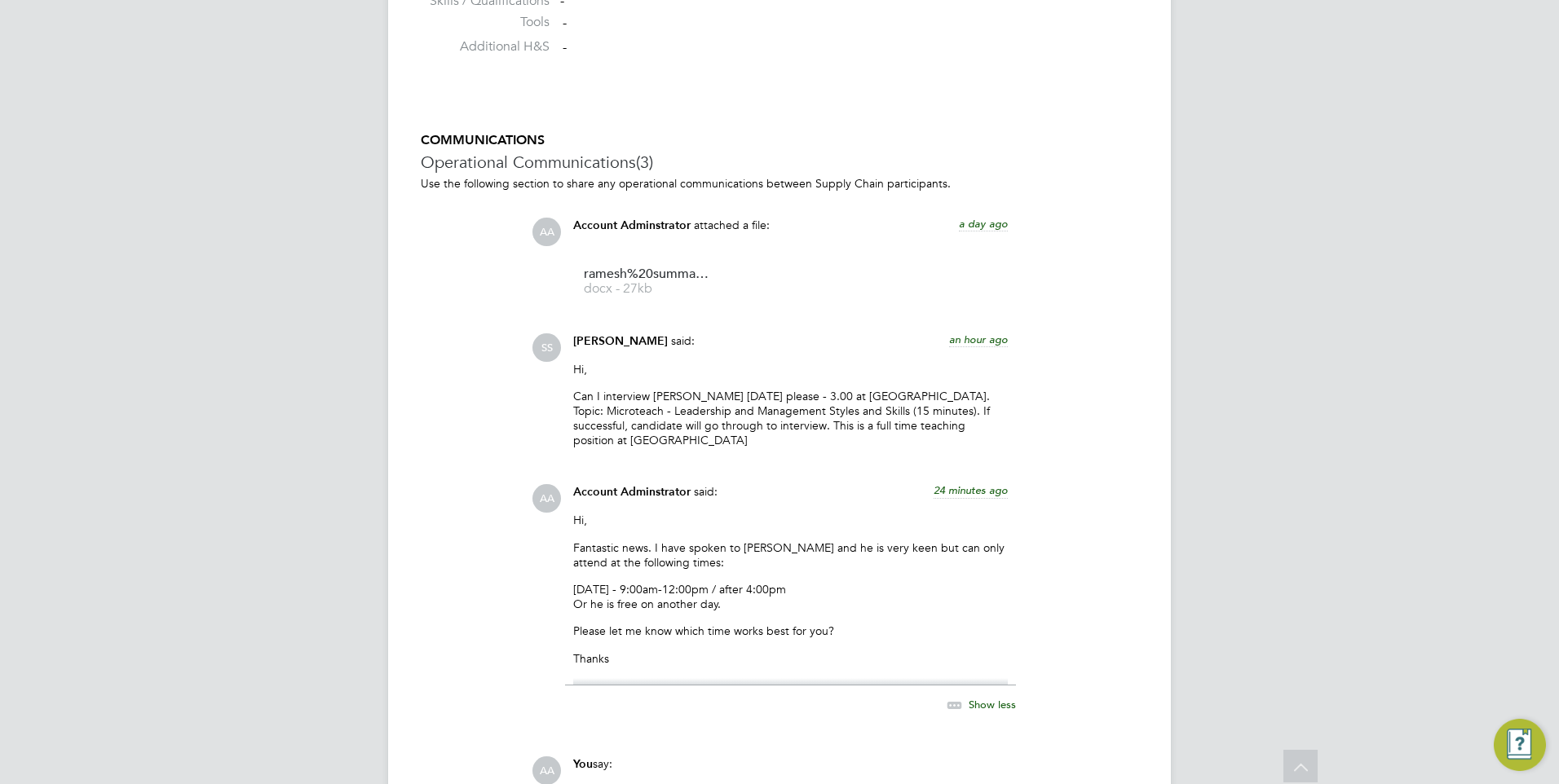
scroll to position [1549, 0]
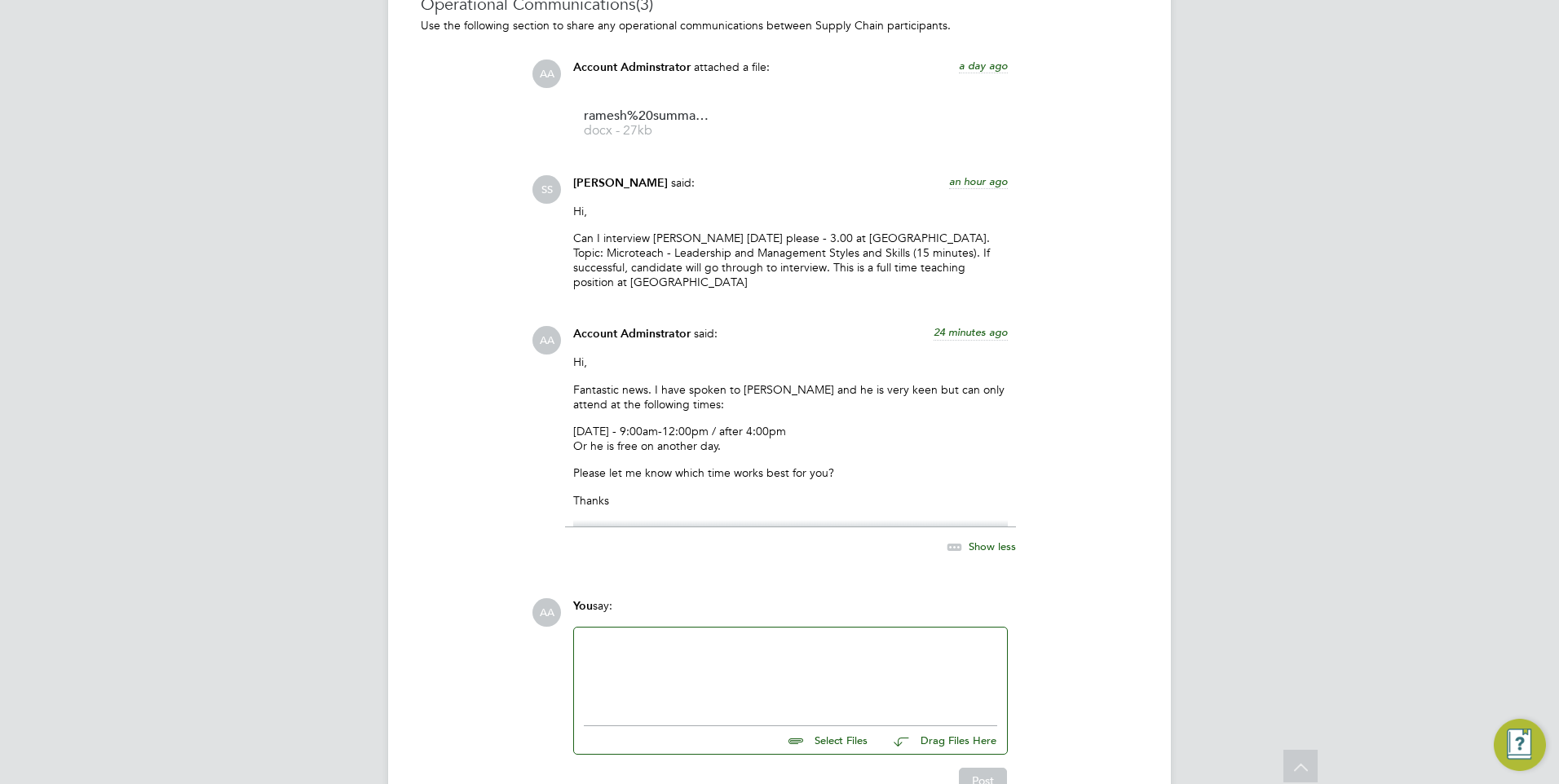
click at [988, 550] on span "Show less" at bounding box center [993, 546] width 48 height 14
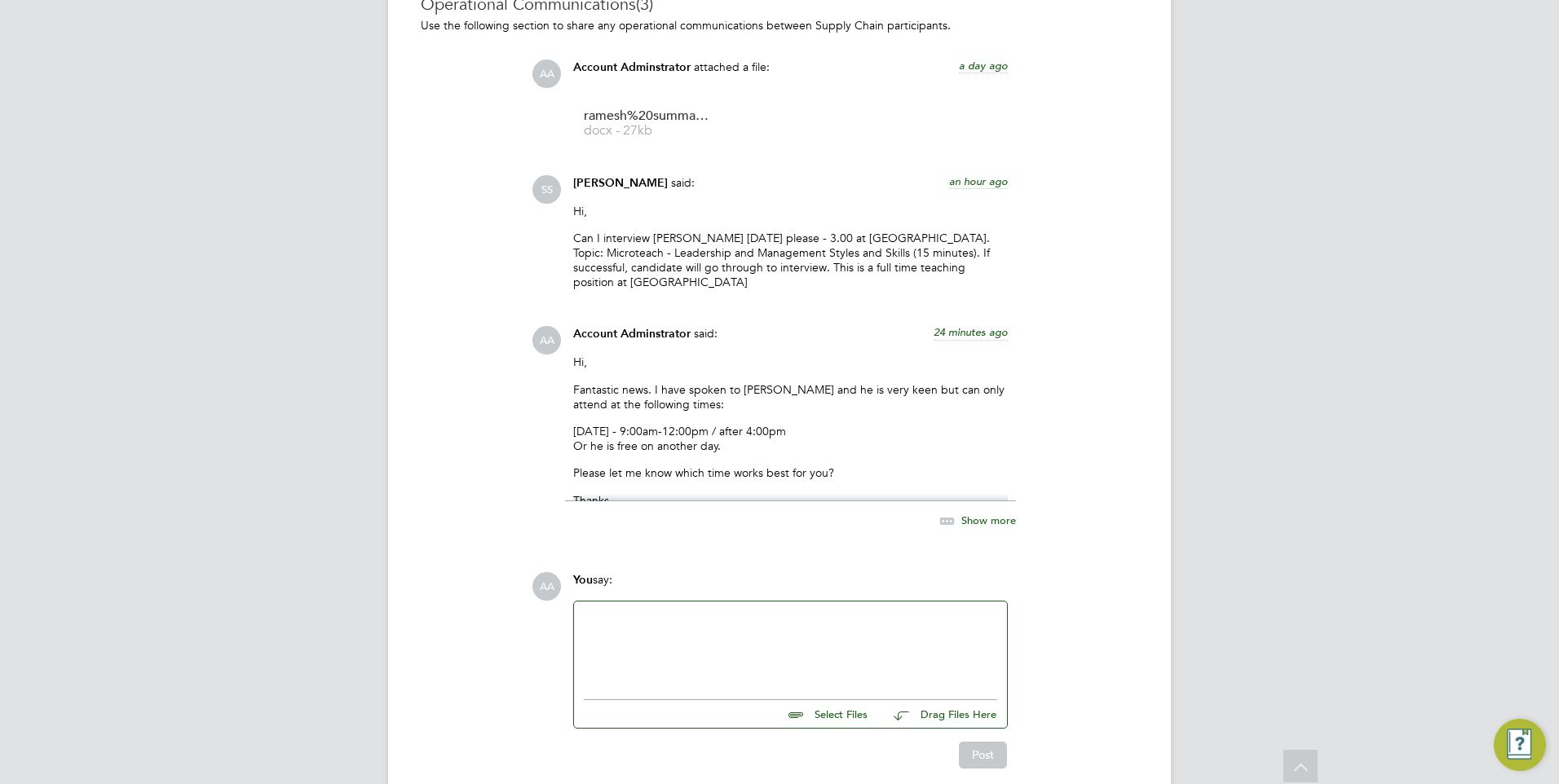
click at [983, 518] on span "Show more" at bounding box center [989, 521] width 55 height 14
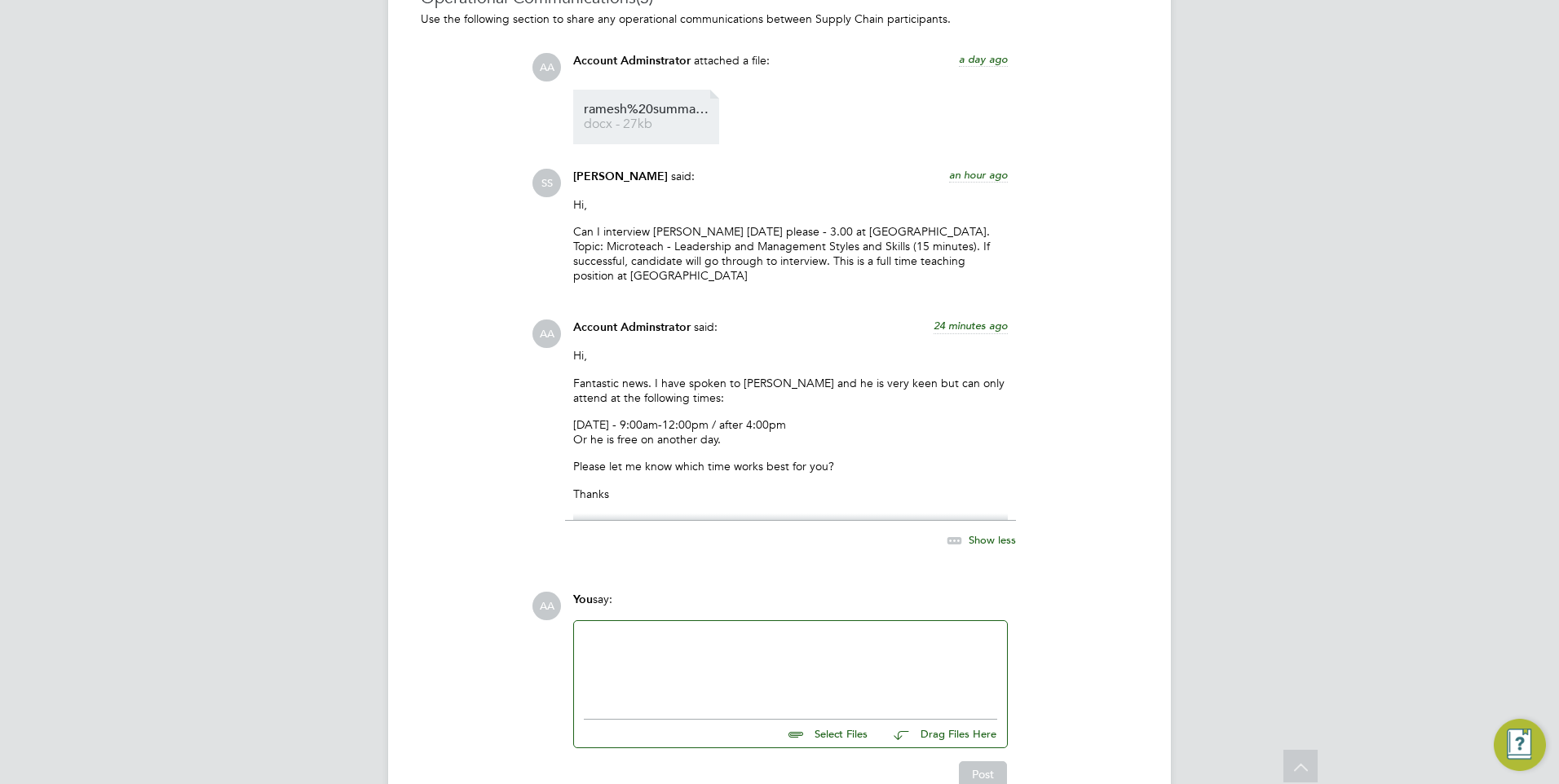
scroll to position [1645, 0]
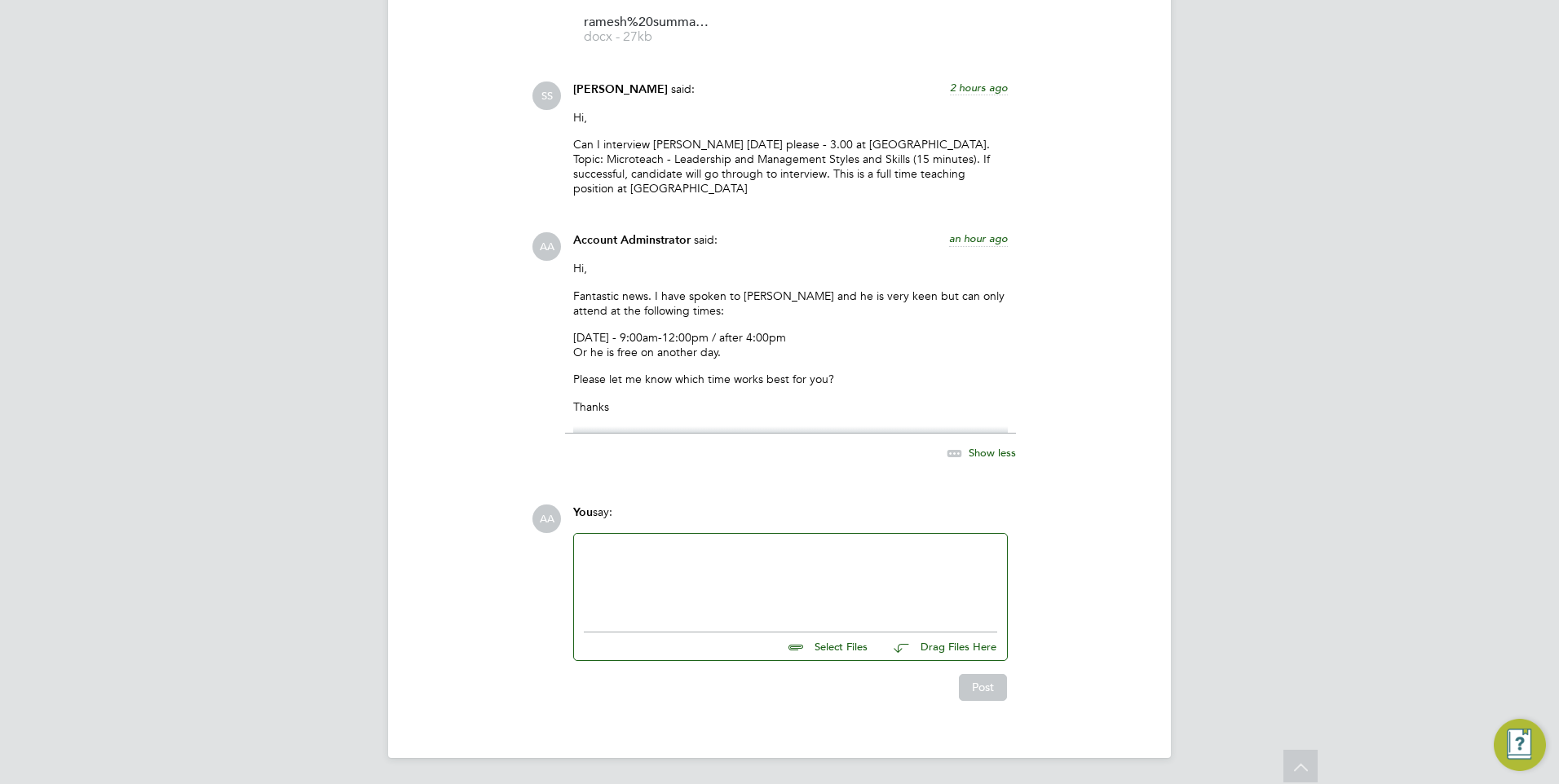
click at [1077, 592] on div "AA You say: Select Files Drag Files Here Drop your files here Post" at bounding box center [835, 602] width 607 height 195
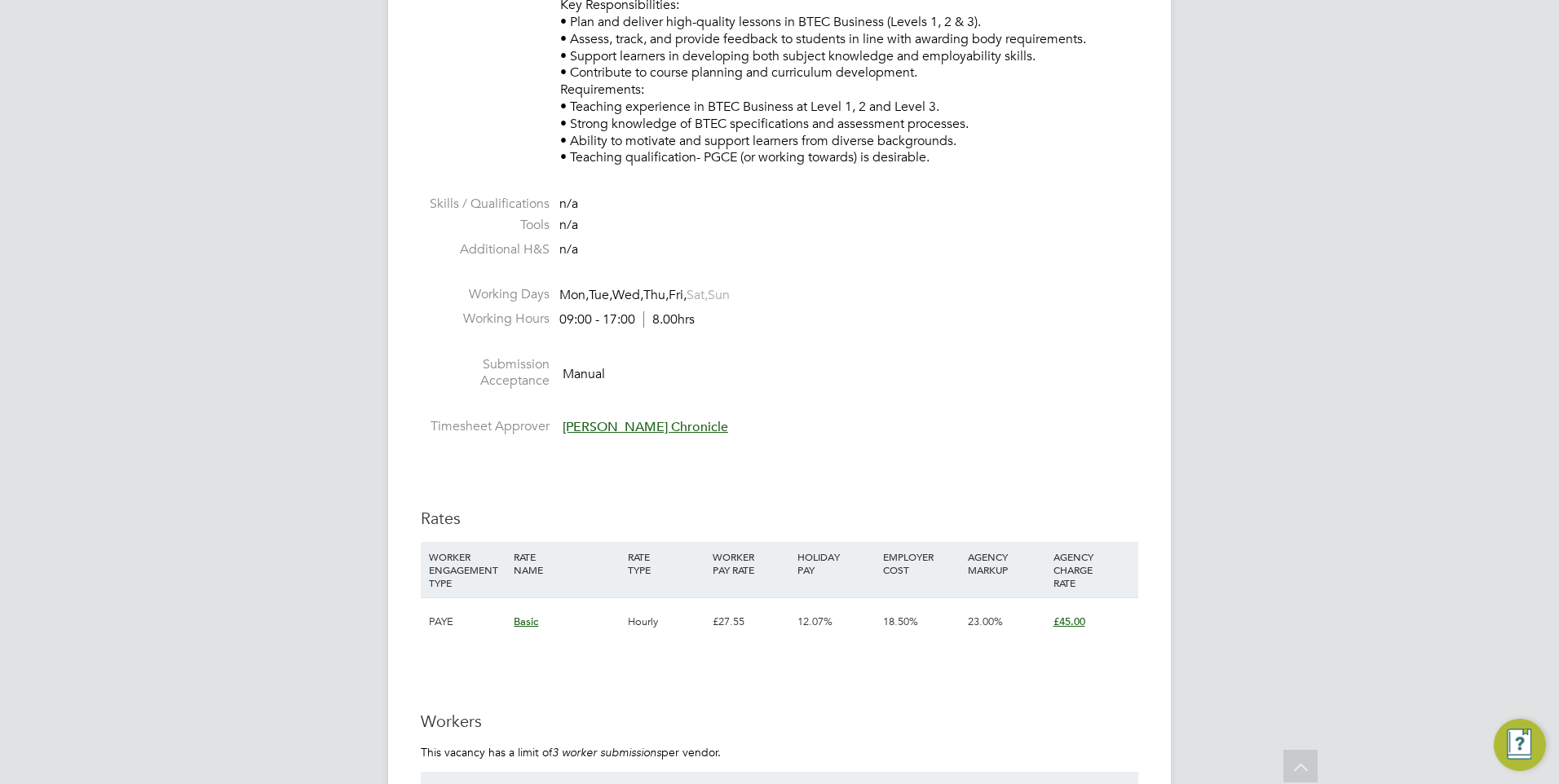
scroll to position [2201, 0]
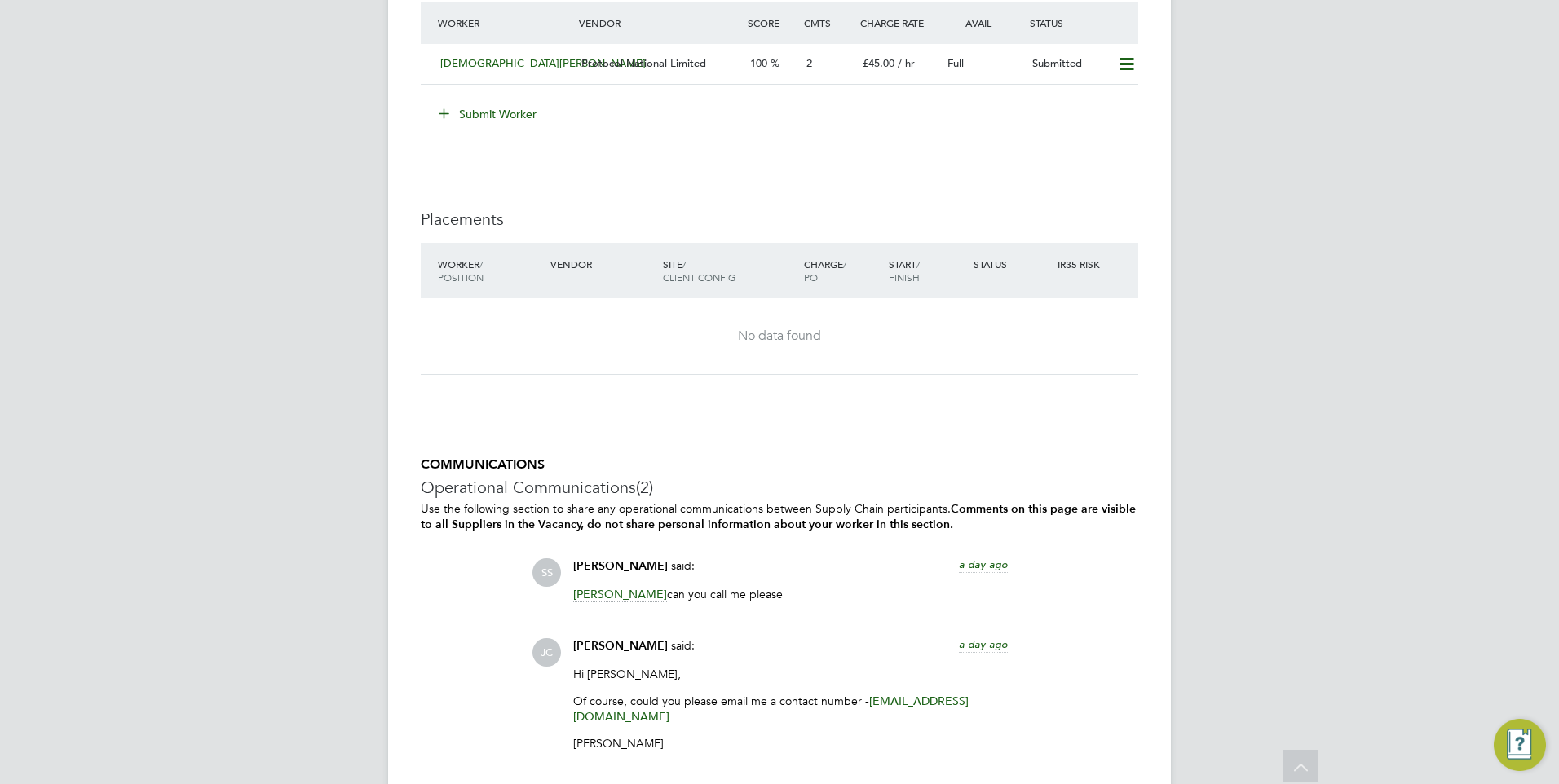
scroll to position [3096, 0]
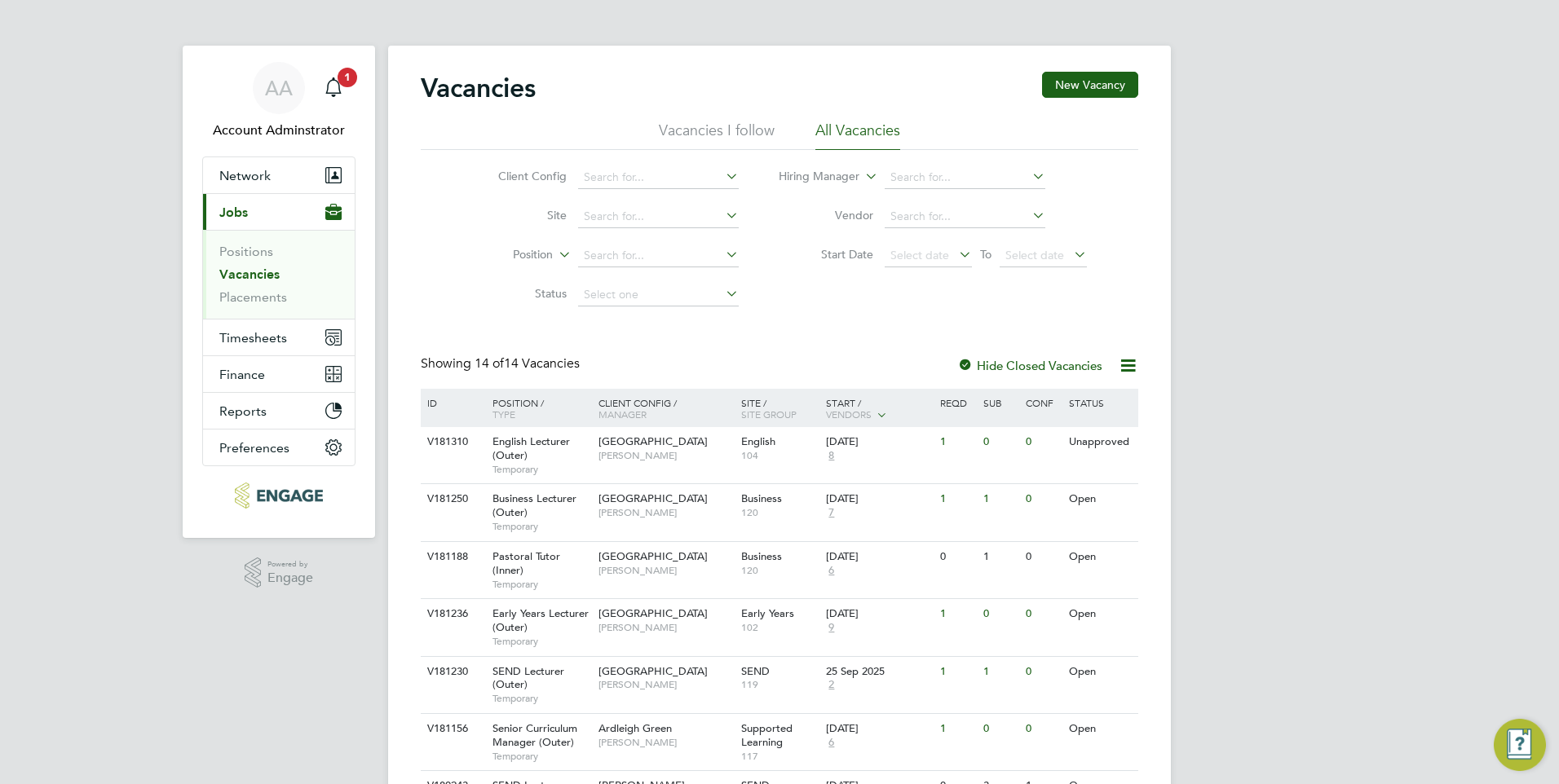
scroll to position [57, 0]
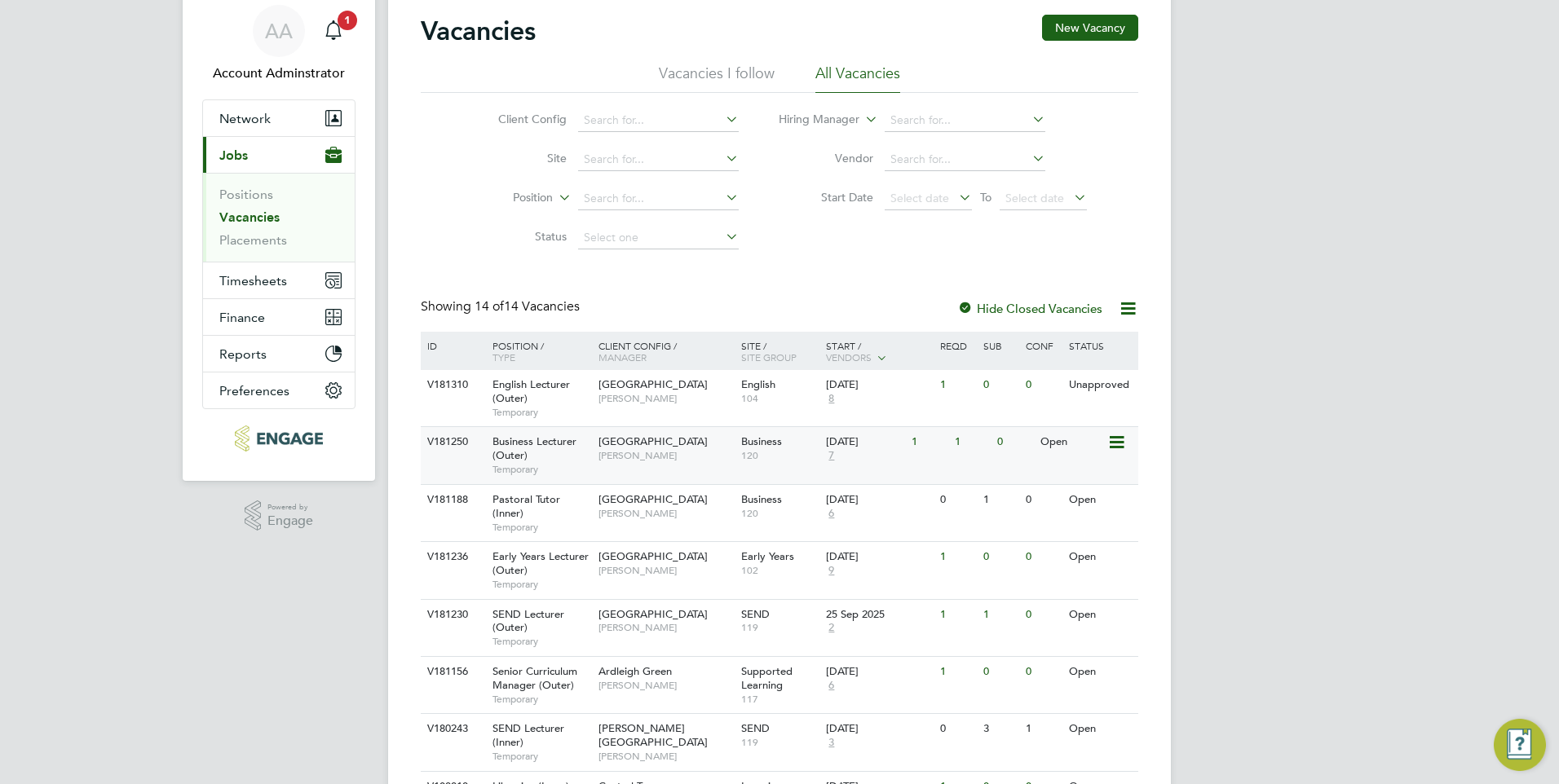
click at [681, 443] on span "[GEOGRAPHIC_DATA]" at bounding box center [653, 442] width 109 height 14
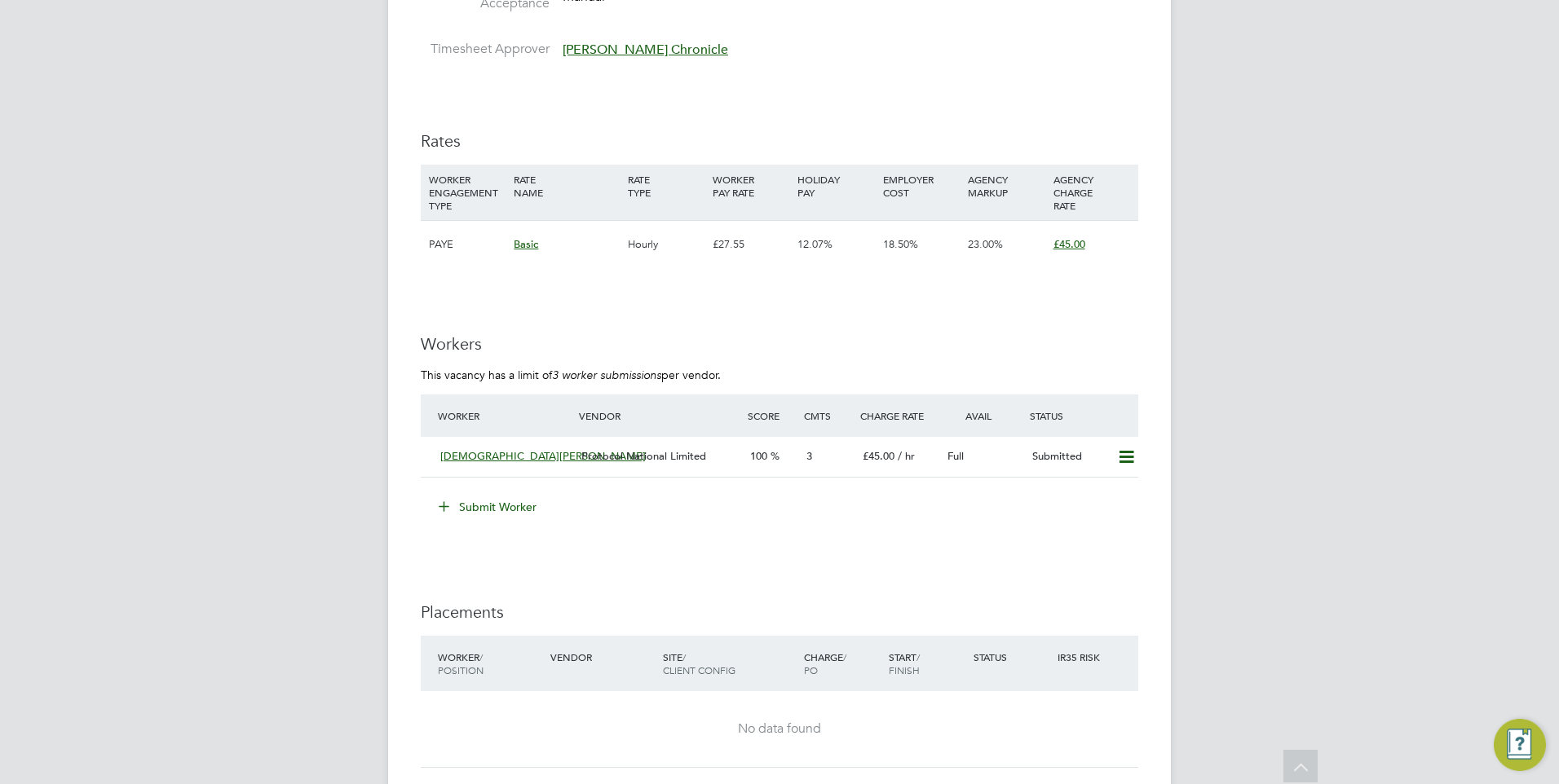
scroll to position [2607, 0]
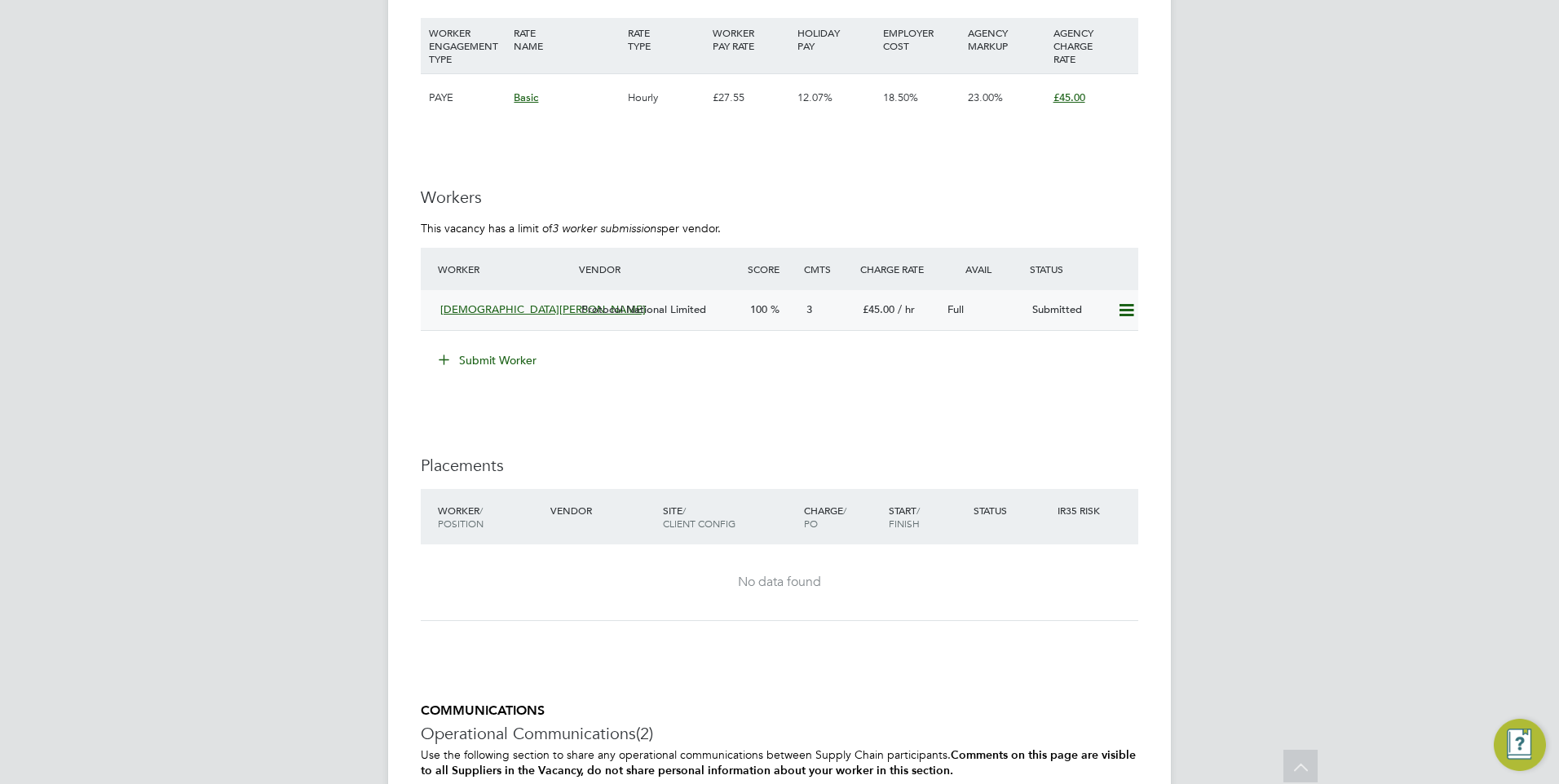
click at [592, 306] on span "Protocol National Limited" at bounding box center [644, 310] width 125 height 14
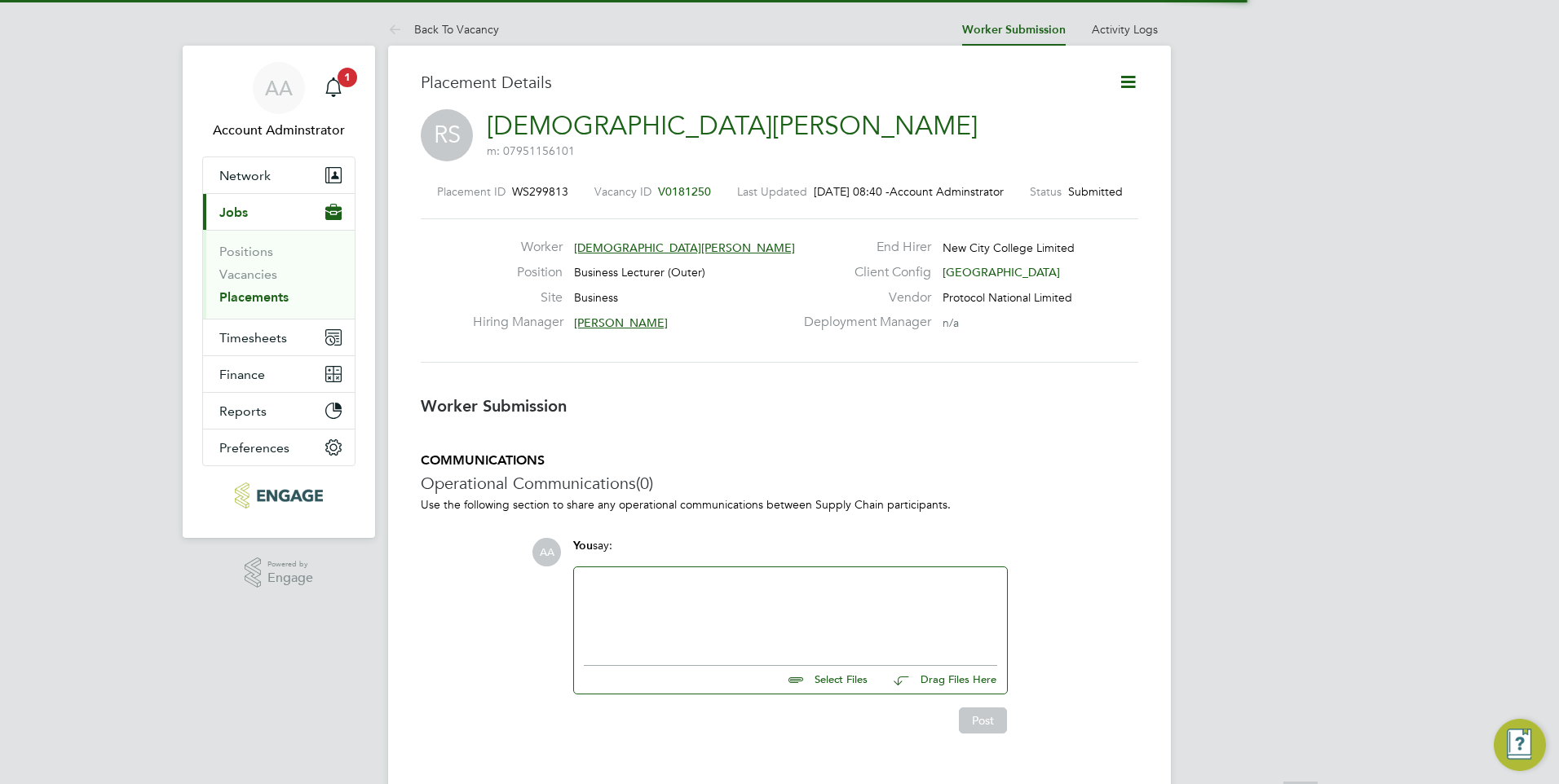
scroll to position [8, 8]
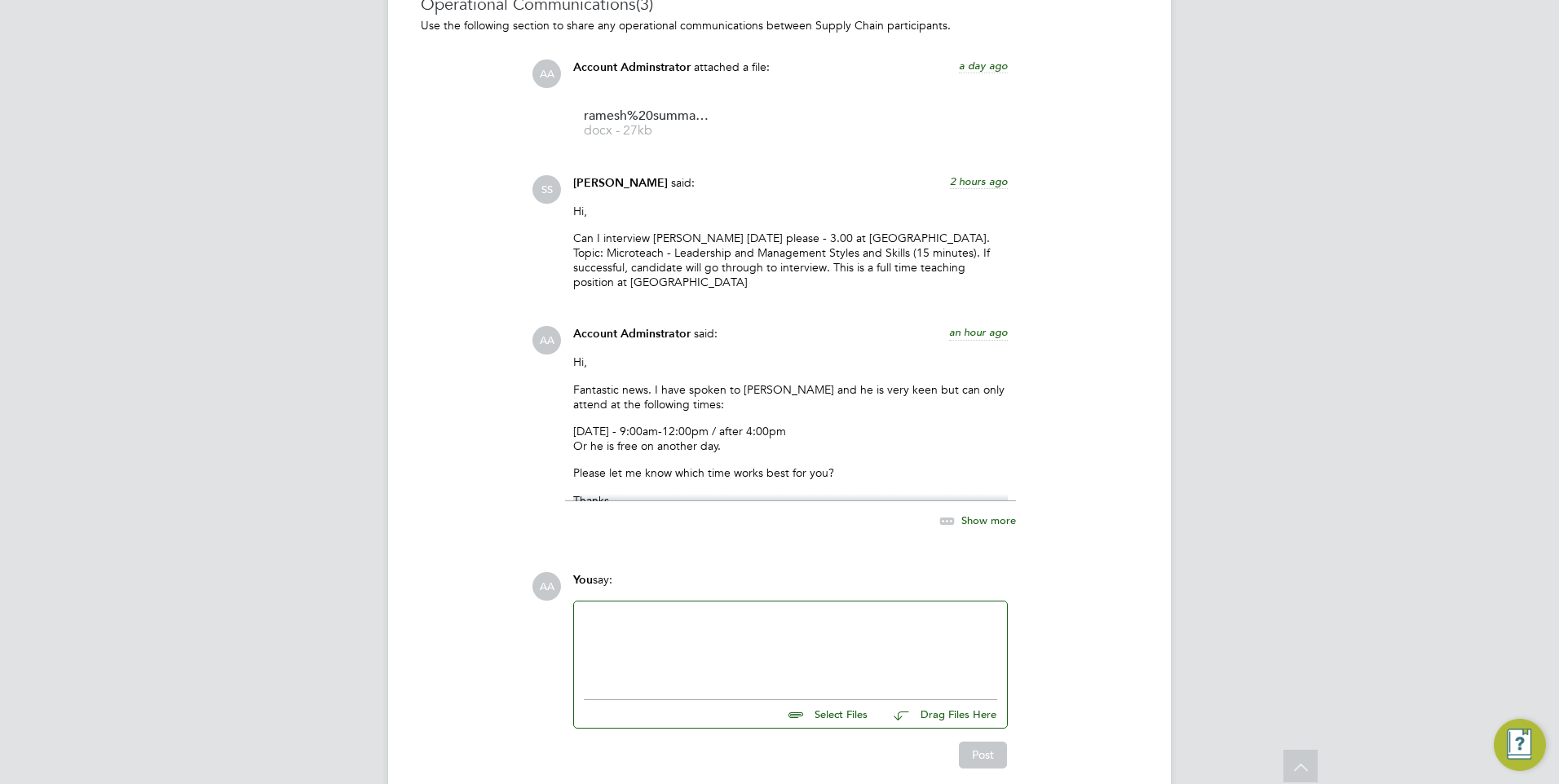
click at [732, 677] on div at bounding box center [791, 647] width 414 height 70
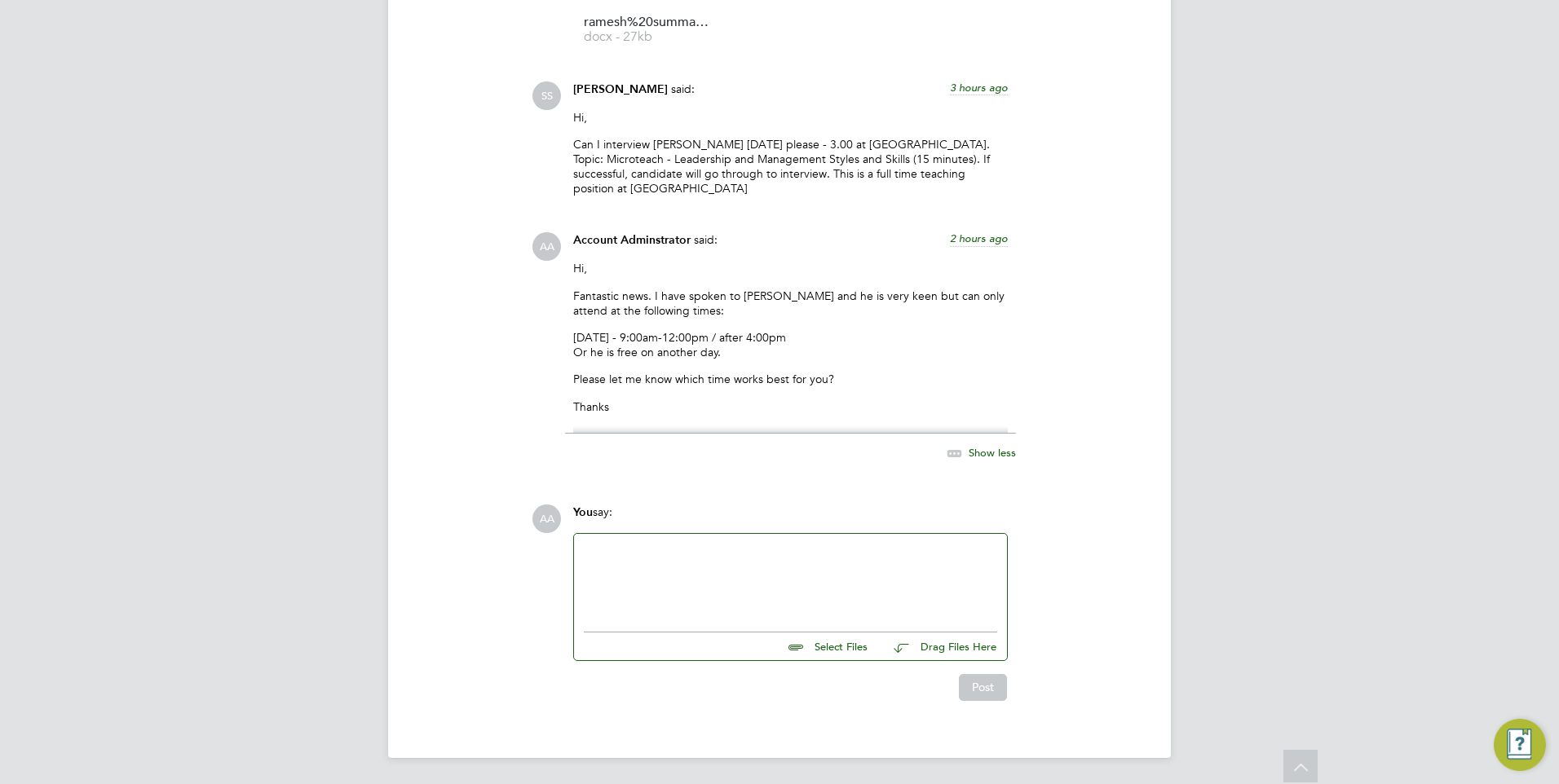
click at [1010, 464] on div "Show less" at bounding box center [964, 453] width 105 height 20
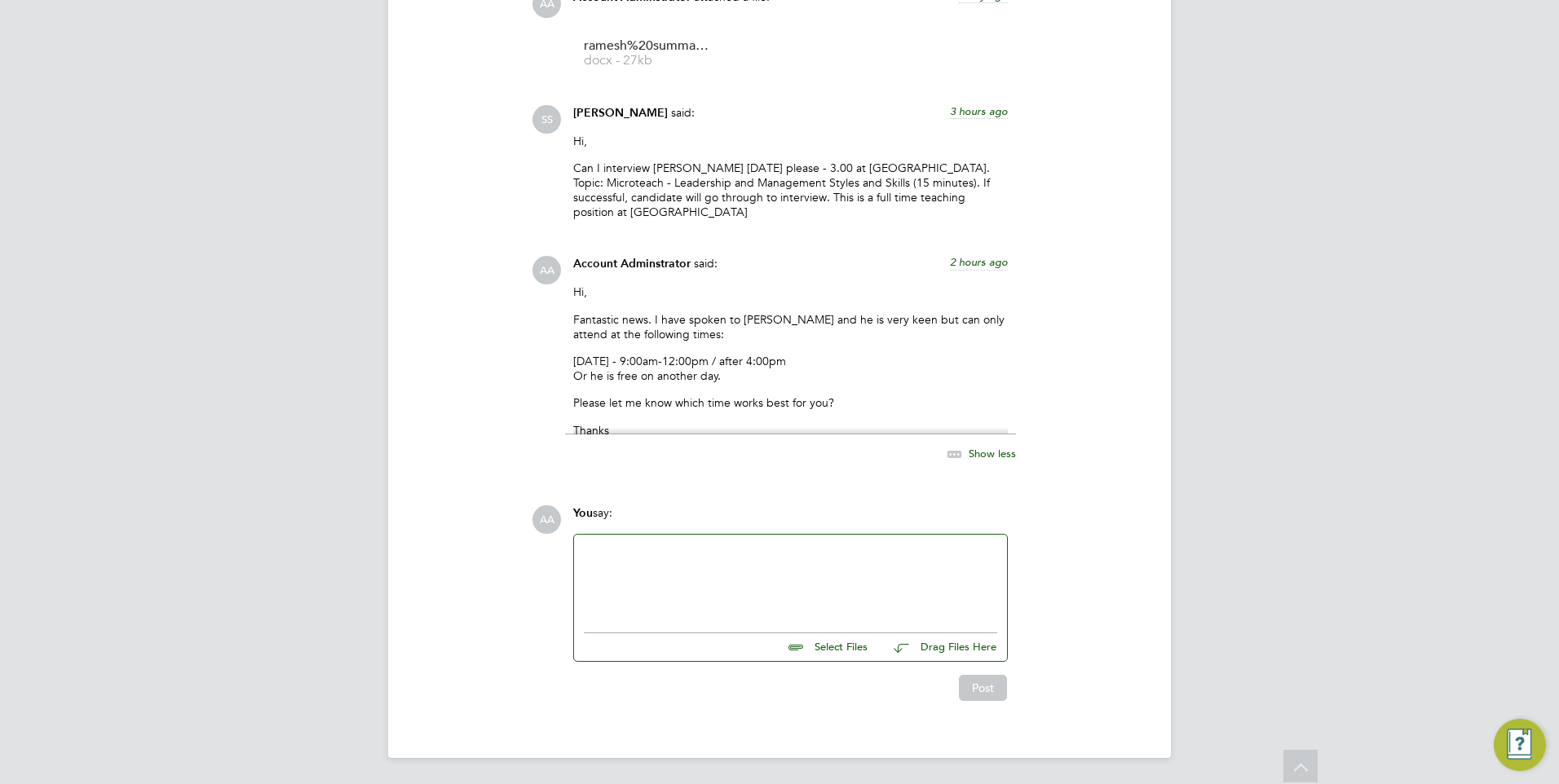
scroll to position [1618, 0]
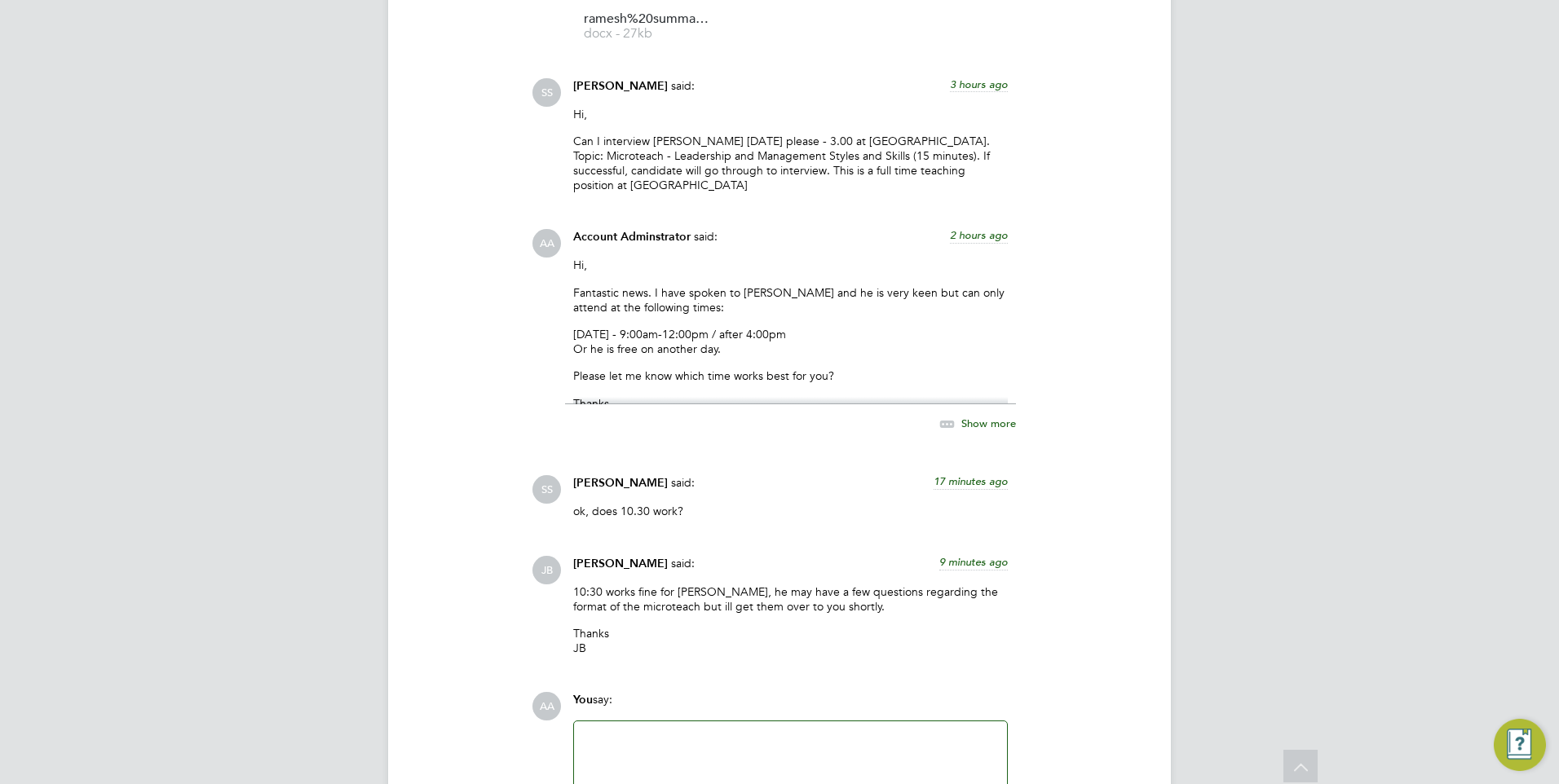
scroll to position [1711, 0]
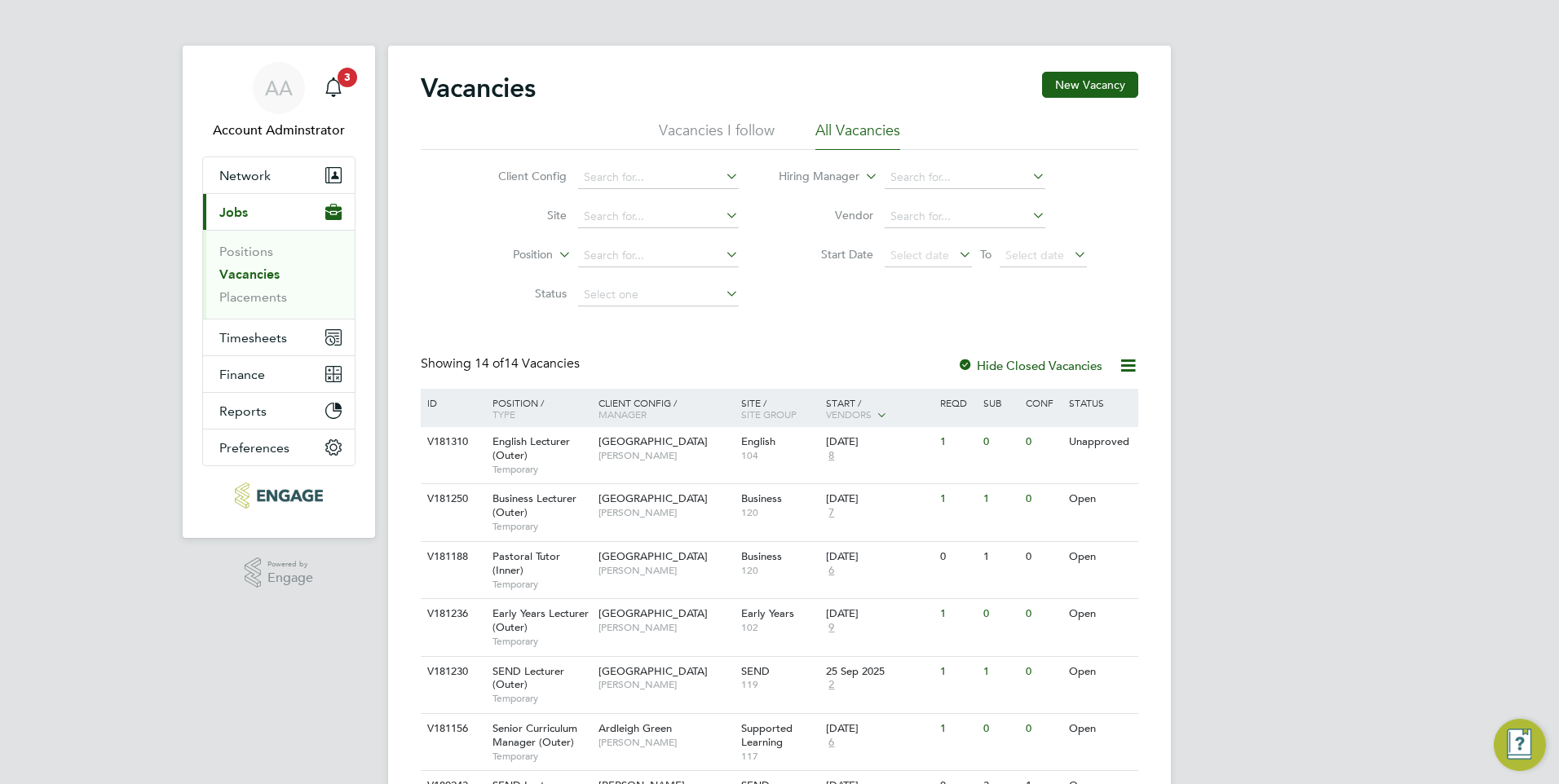
scroll to position [57, 0]
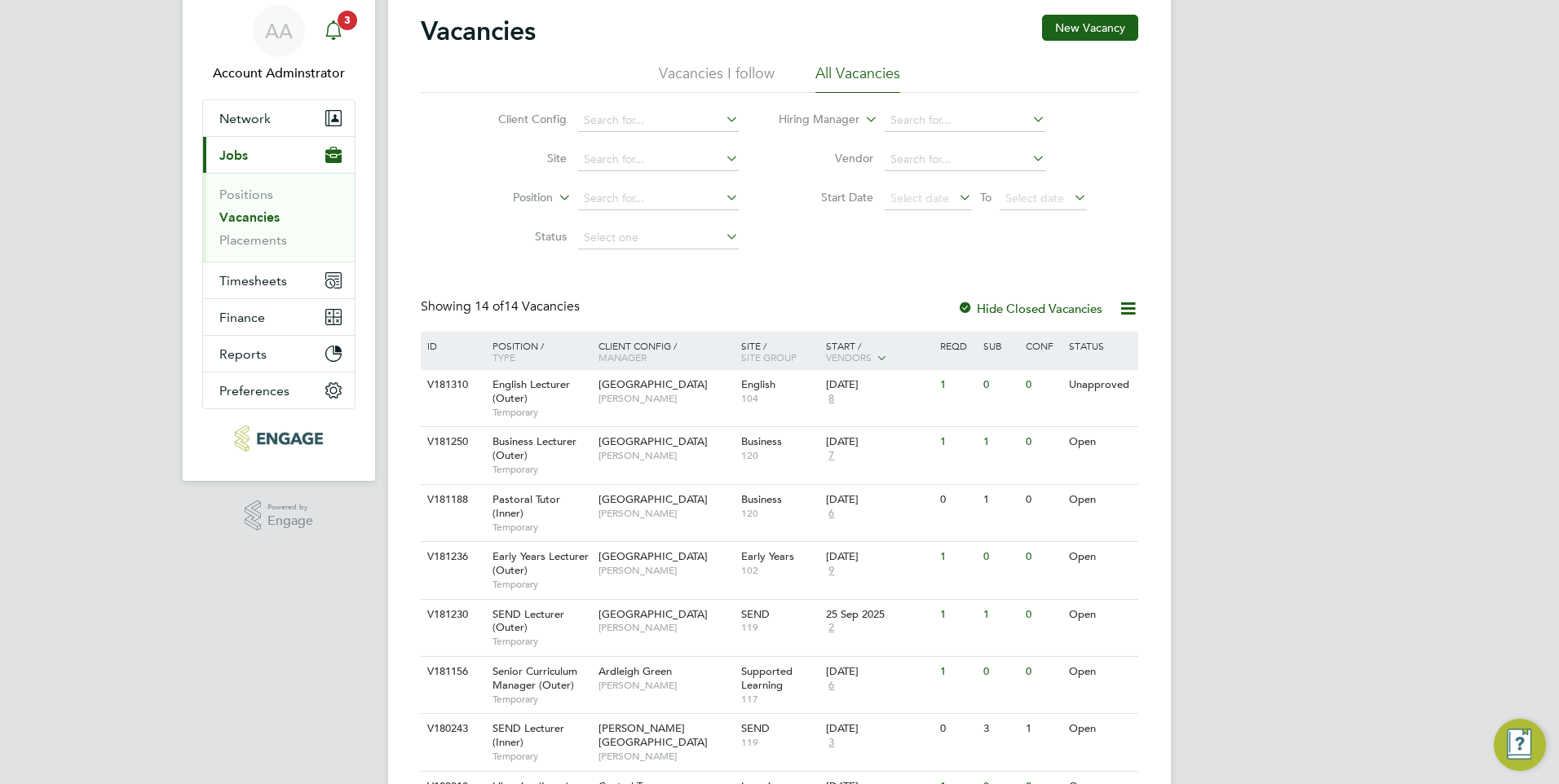
click at [352, 29] on link "AA Account Adminstrator" at bounding box center [279, 44] width 153 height 78
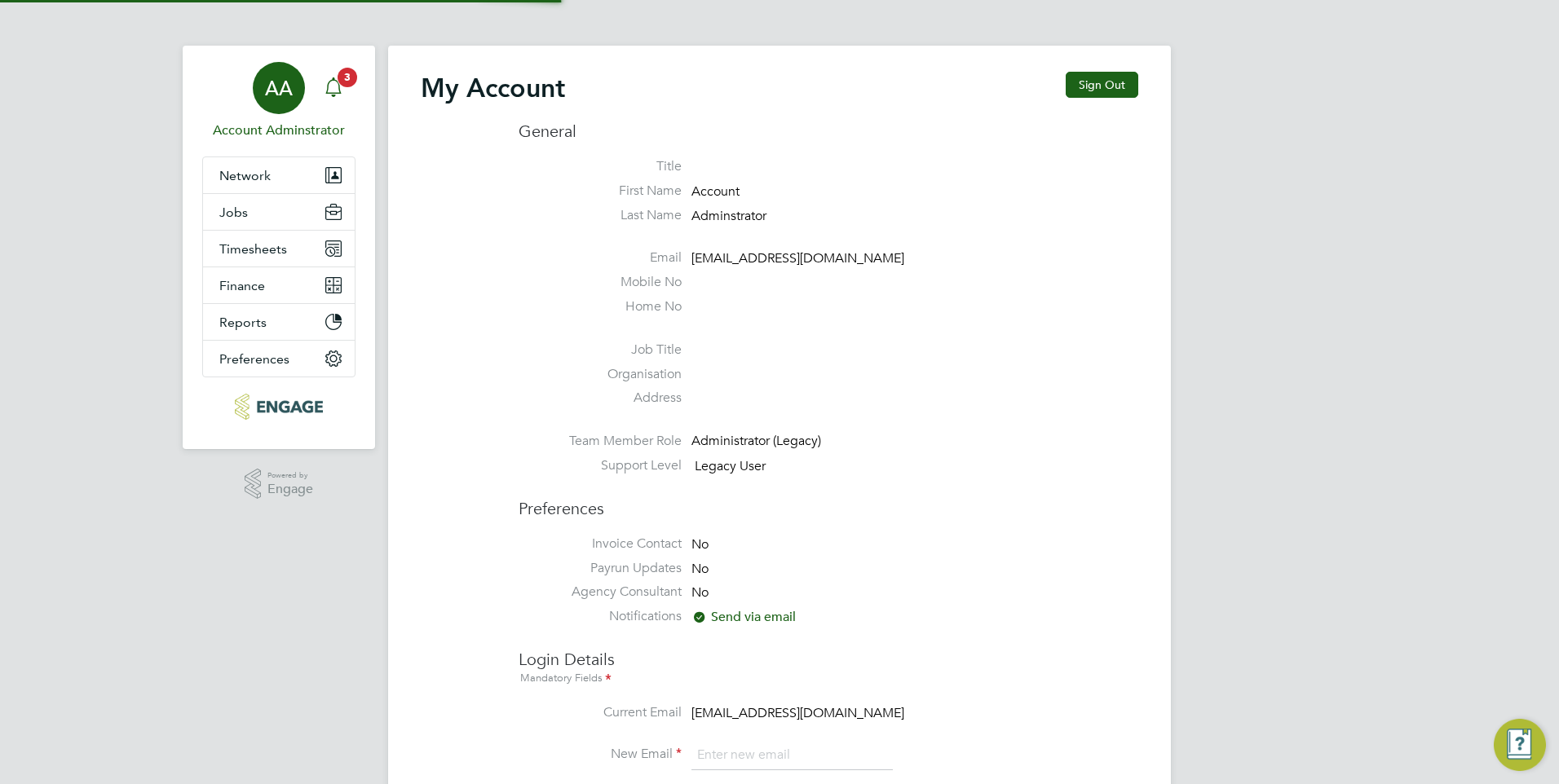
type input "fesouth@protocol.co.uk"
click at [336, 84] on icon "Main navigation" at bounding box center [334, 87] width 19 height 19
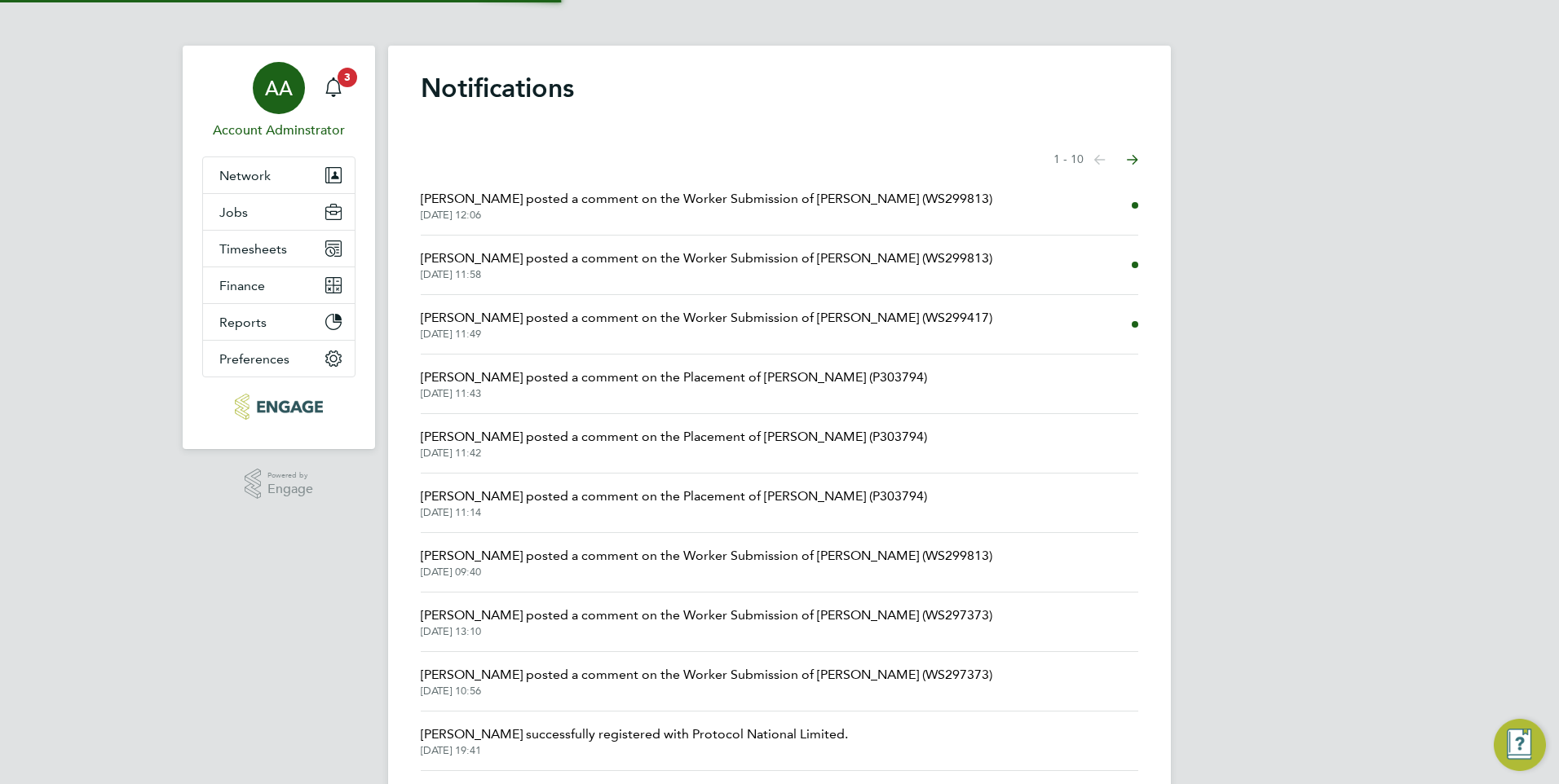
type input "fesouth@protocol.co.uk"
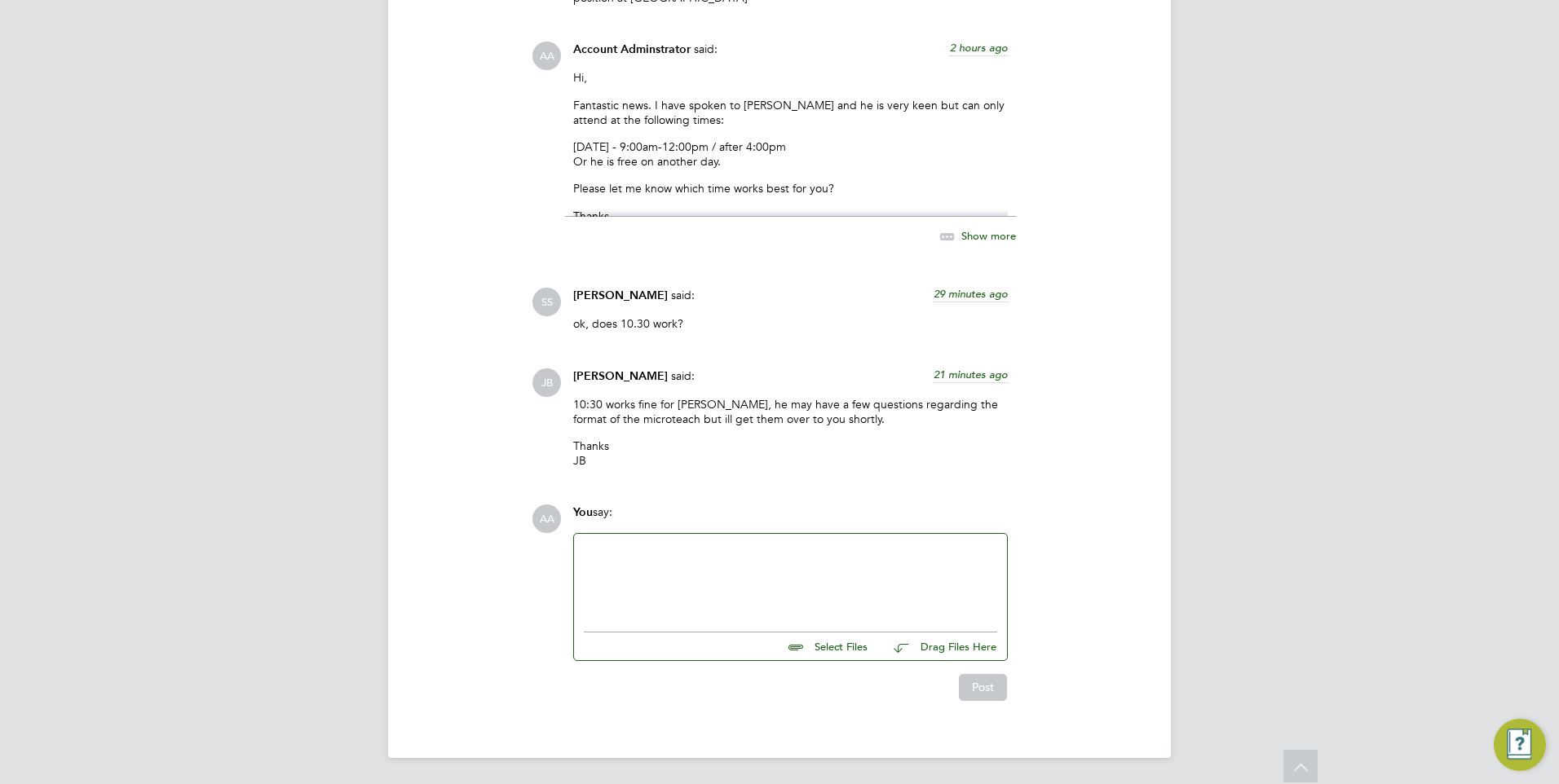
scroll to position [1835, 0]
